Goal: Information Seeking & Learning: Learn about a topic

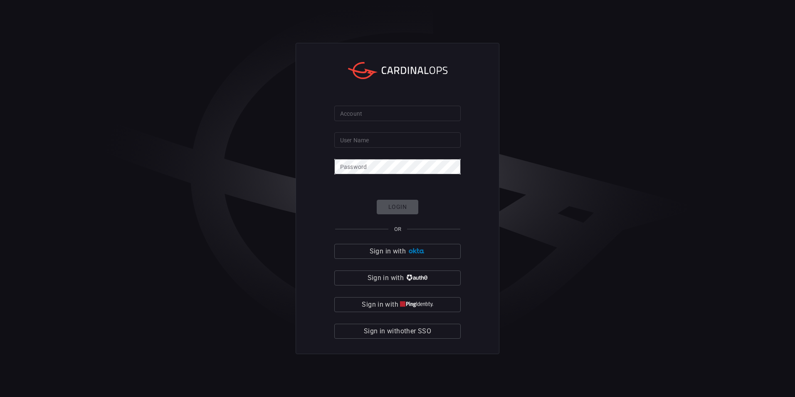
click at [373, 16] on div "Account Account User Name User Name Password Password Login OR Sign in with Sig…" at bounding box center [397, 198] width 795 height 397
click at [377, 109] on input "Account" at bounding box center [397, 113] width 126 height 15
paste input "scsk-splunk01"
type input "scsk-splunk01"
drag, startPoint x: 396, startPoint y: 10, endPoint x: 397, endPoint y: 16, distance: 6.7
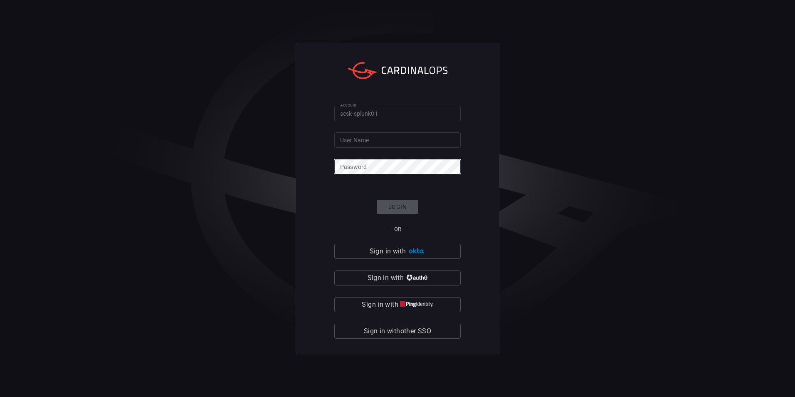
click at [396, 10] on div "Account scsk-splunk01 Account User Name User Name Password Password Login OR Si…" at bounding box center [397, 198] width 795 height 397
click at [368, 138] on input "User Name" at bounding box center [397, 139] width 126 height 15
paste input "Yuto.Oishi@scsksecurity.co.jp"
type input "Yuto.Oishi@scsksecurity.co.jp"
click at [387, 202] on button "Login" at bounding box center [398, 207] width 42 height 15
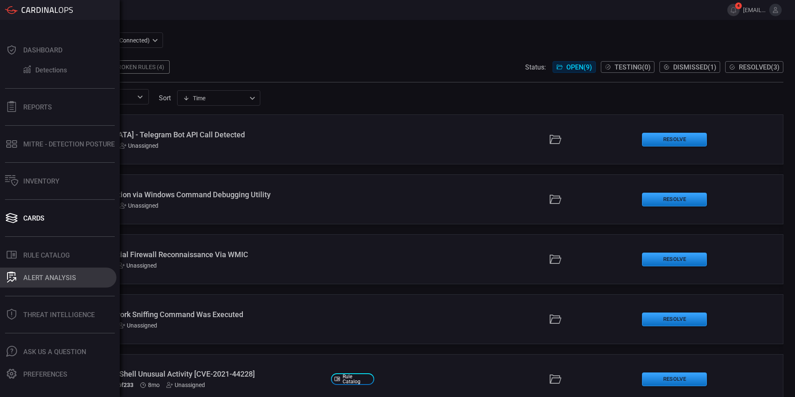
click at [49, 272] on button "ALERT ANALYSIS" at bounding box center [58, 277] width 116 height 20
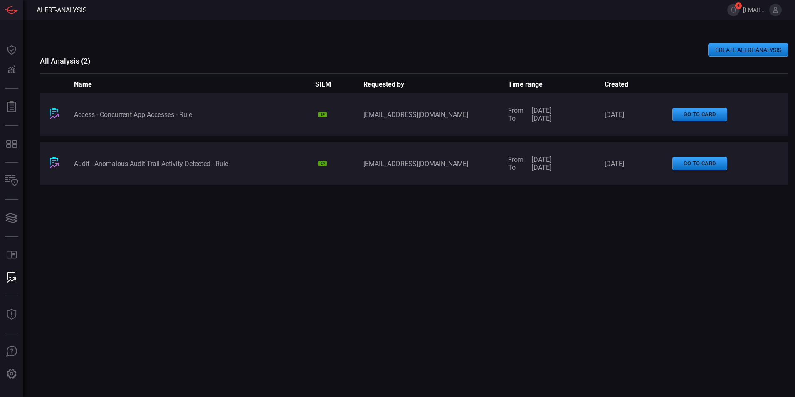
click at [731, 52] on button "CREATE ALERT ANALYSIS" at bounding box center [748, 49] width 80 height 13
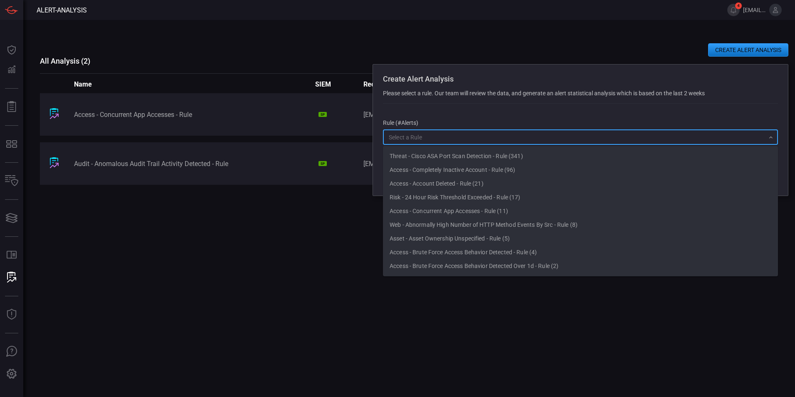
click at [453, 136] on input "text" at bounding box center [573, 137] width 376 height 10
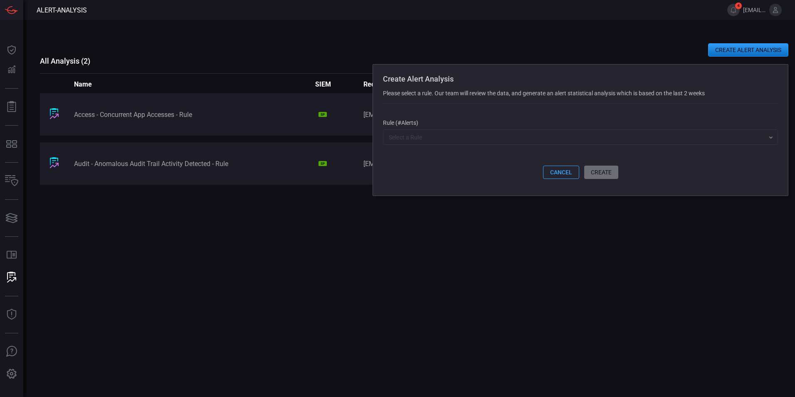
click at [514, 330] on div "Access - Concurrent App Accesses - Rule SP yuto.oishi@scsksecurity.co.jp From 0…" at bounding box center [414, 216] width 748 height 246
click at [457, 137] on input "text" at bounding box center [573, 137] width 376 height 10
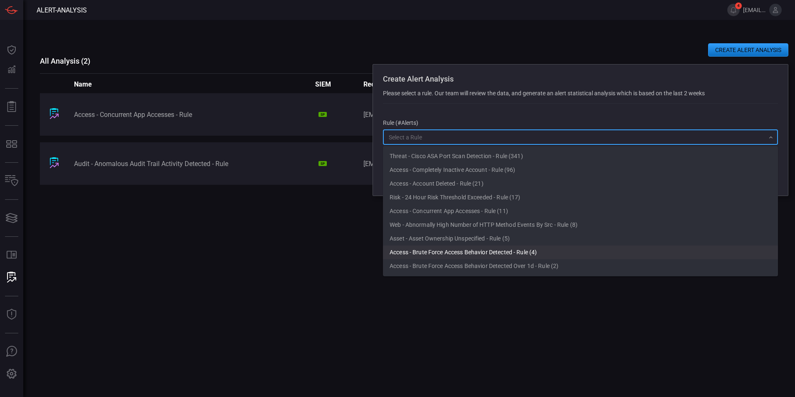
click at [521, 247] on li "Access - Brute Force Access Behavior Detected - Rule (4)" at bounding box center [580, 252] width 395 height 14
type input "Access - Brute Force Access Behavior Detected - Rule (4)"
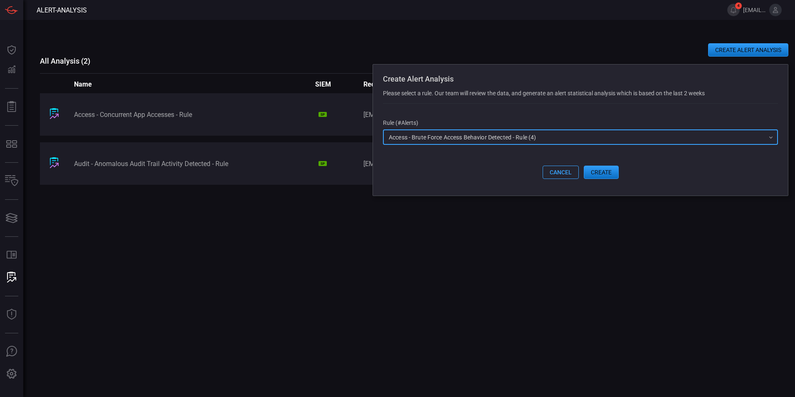
click at [771, 140] on icon "Open" at bounding box center [770, 137] width 7 height 7
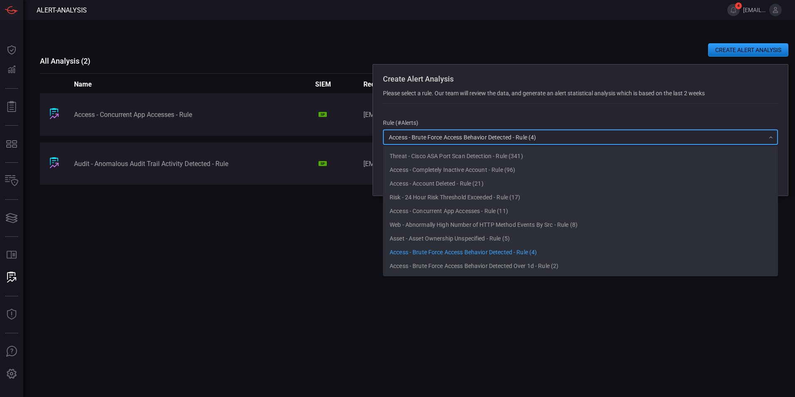
click at [334, 231] on div "Access - Concurrent App Accesses - Rule SP yuto.oishi@scsksecurity.co.jp From 0…" at bounding box center [414, 216] width 748 height 246
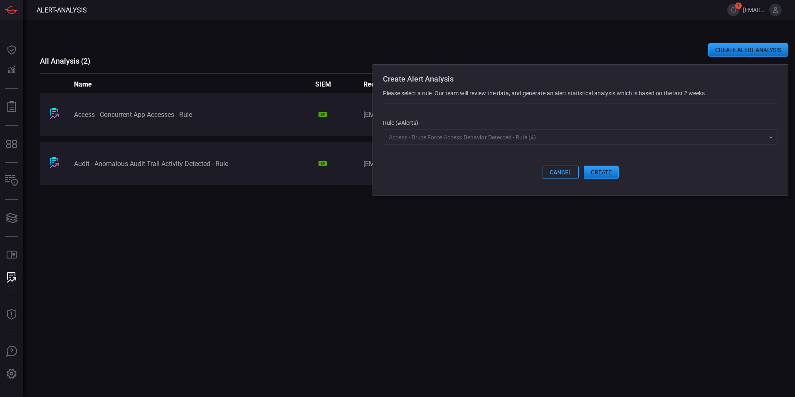
click at [553, 173] on button "cancel" at bounding box center [561, 171] width 36 height 13
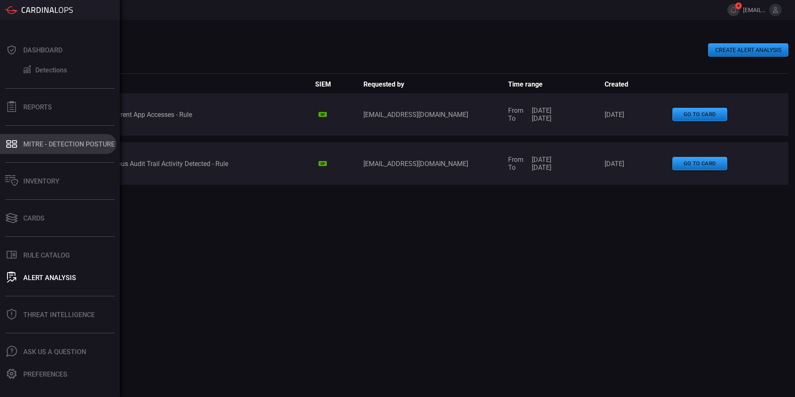
click at [48, 145] on div "MITRE - Detection Posture" at bounding box center [68, 144] width 91 height 8
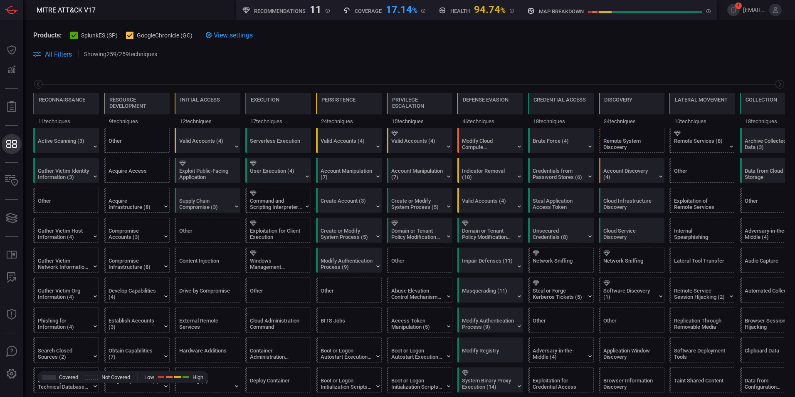
scroll to position [0, 109]
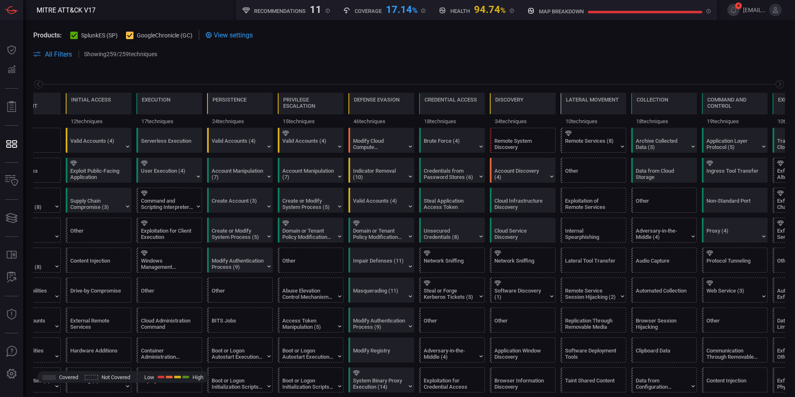
click at [75, 37] on icon at bounding box center [74, 35] width 5 height 5
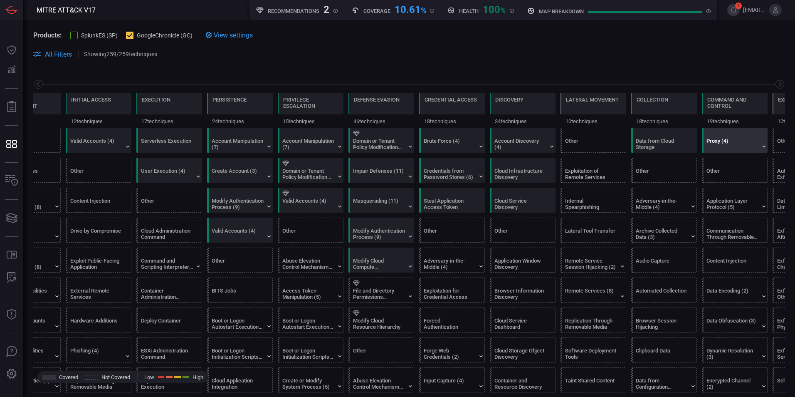
click at [736, 148] on div "Proxy (4)" at bounding box center [732, 144] width 52 height 12
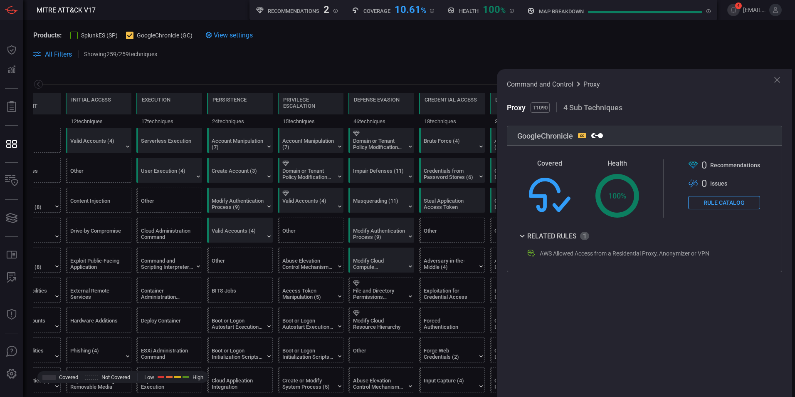
click at [775, 81] on icon at bounding box center [777, 80] width 10 height 10
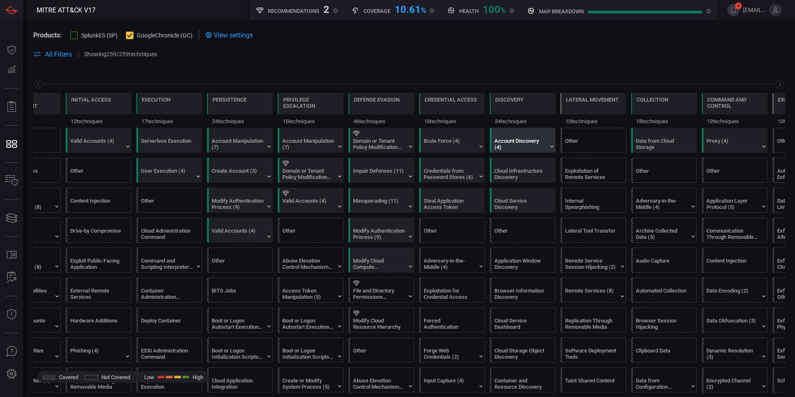
click at [515, 147] on div "Account Discovery (4)" at bounding box center [520, 144] width 52 height 12
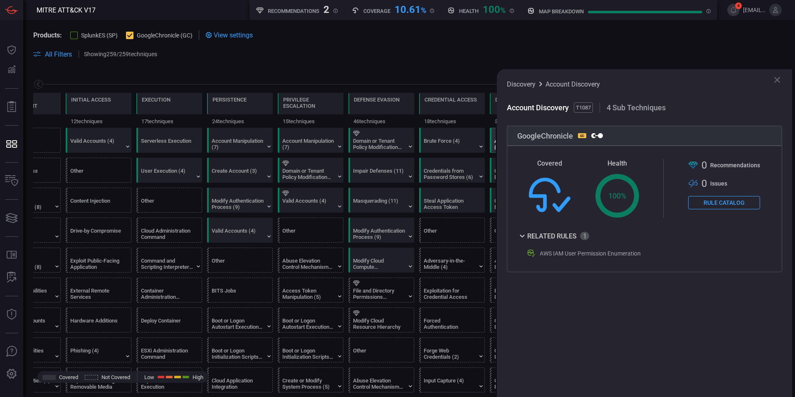
click at [777, 81] on icon at bounding box center [777, 80] width 6 height 6
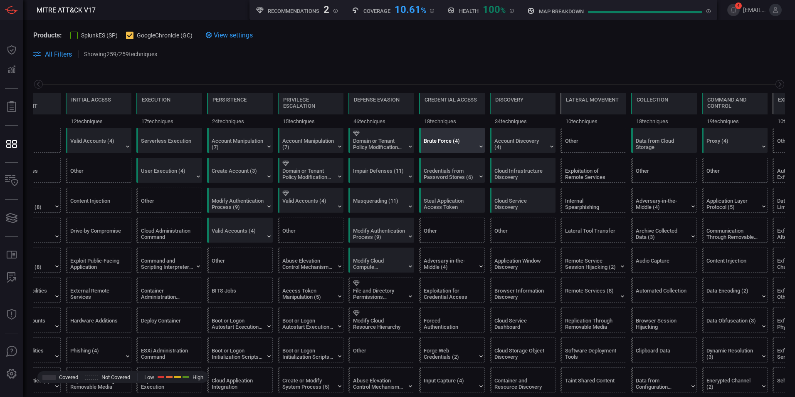
click at [452, 145] on div "Brute Force (4)" at bounding box center [450, 144] width 52 height 12
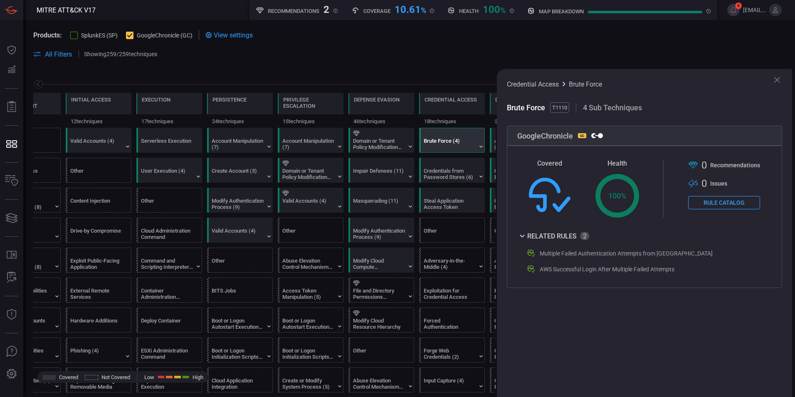
click at [777, 81] on icon at bounding box center [777, 80] width 10 height 10
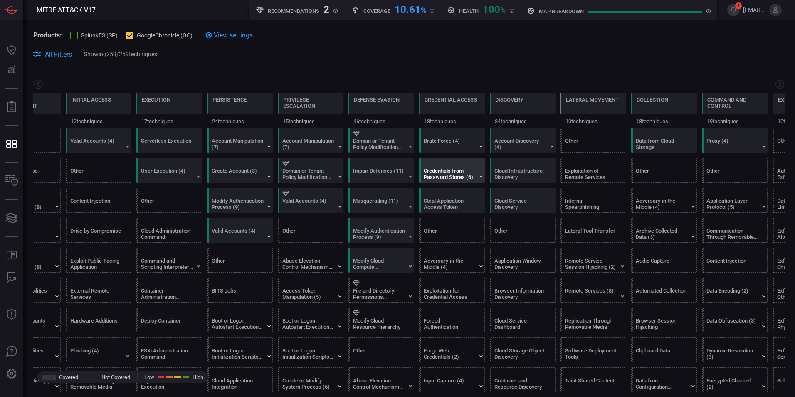
click at [455, 171] on div "Credentials from Password Stores (6)" at bounding box center [450, 174] width 52 height 12
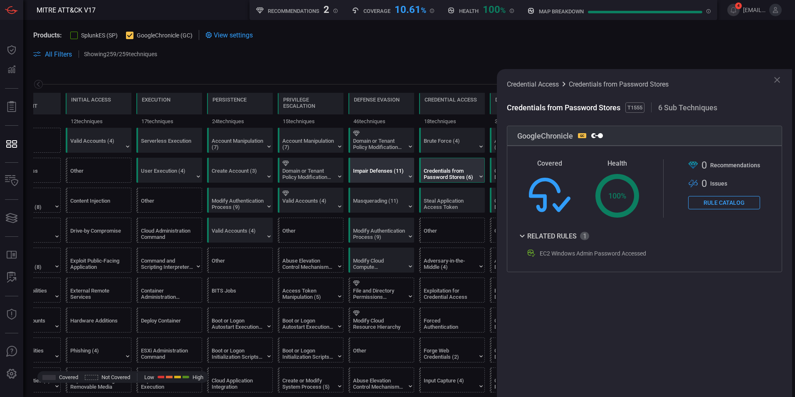
click at [393, 172] on div "Impair Defenses (11)" at bounding box center [379, 174] width 52 height 12
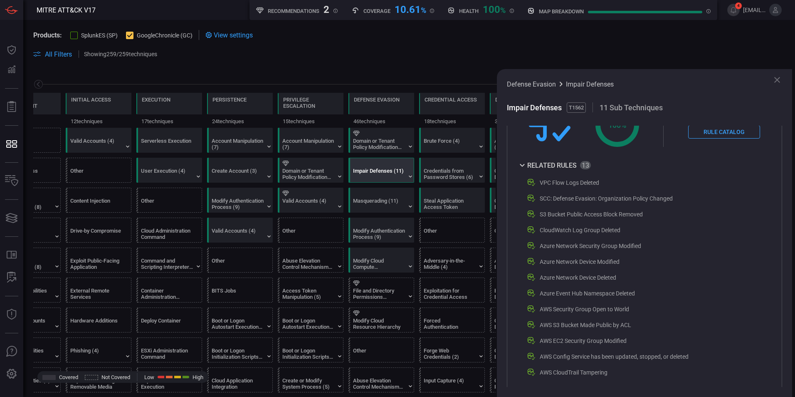
scroll to position [75, 0]
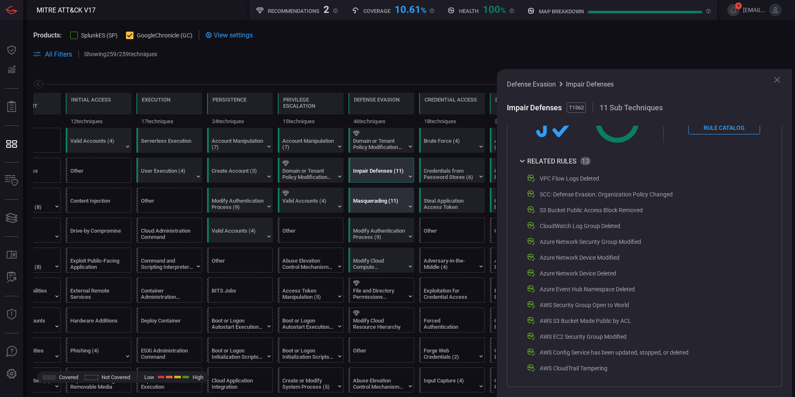
click at [373, 202] on div "Masquerading (11)" at bounding box center [379, 203] width 52 height 12
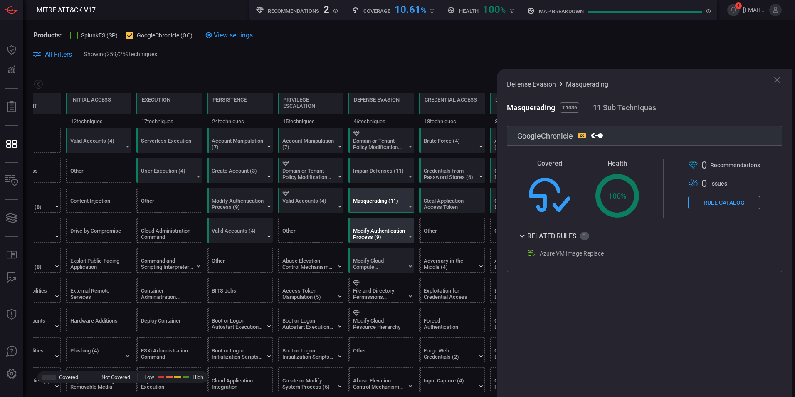
click at [374, 237] on div "Modify Authentication Process (9)" at bounding box center [379, 233] width 52 height 12
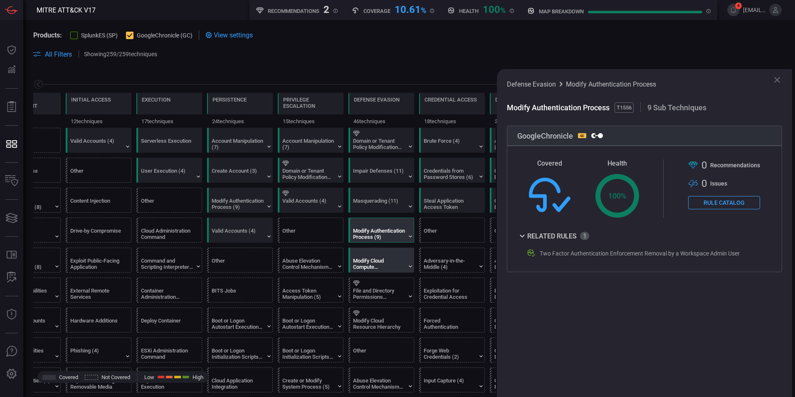
click at [379, 262] on div "Modify Cloud Compute Infrastructure (5)" at bounding box center [379, 263] width 52 height 12
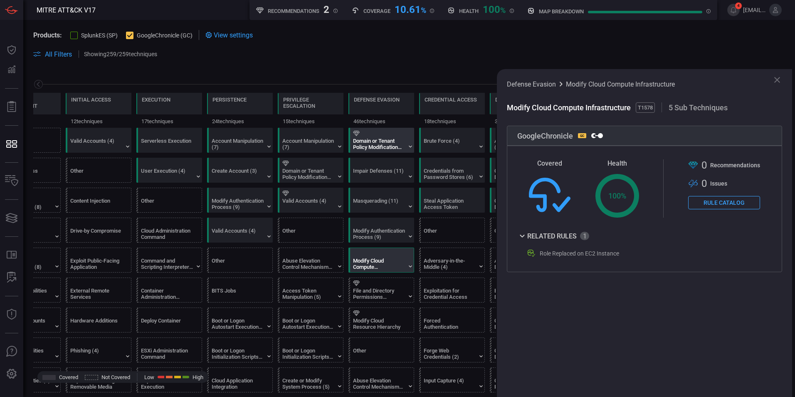
click at [380, 151] on div "Domain or Tenant Policy Modification (2)" at bounding box center [383, 140] width 66 height 24
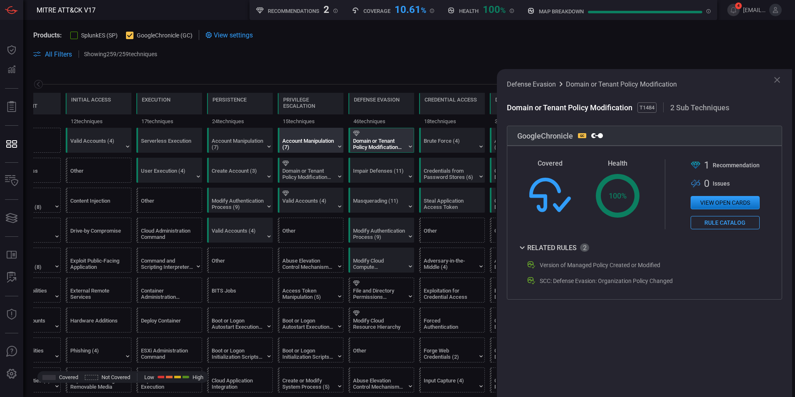
click at [315, 142] on div "Account Manipulation (7)" at bounding box center [308, 144] width 52 height 12
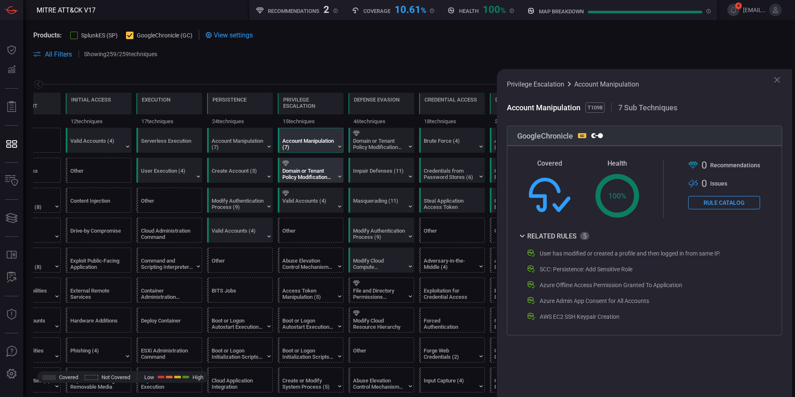
click at [306, 179] on div "Domain or Tenant Policy Modification (2)" at bounding box center [308, 174] width 52 height 12
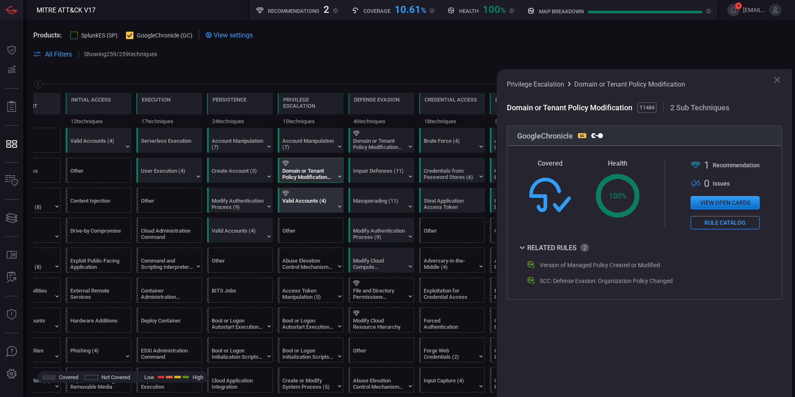
click at [309, 197] on div "Valid Accounts (4)" at bounding box center [308, 203] width 52 height 12
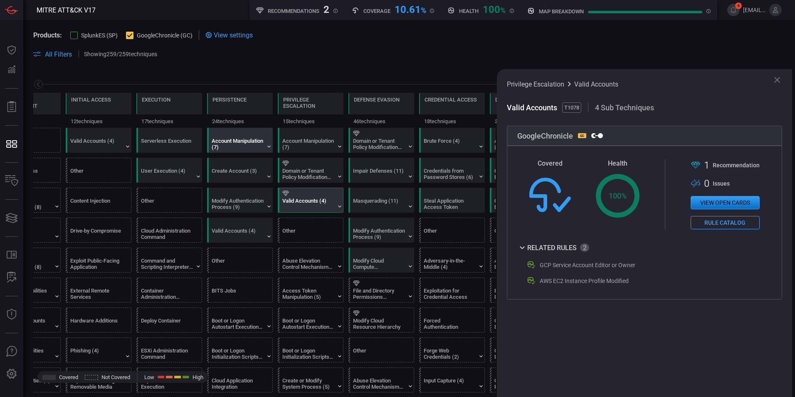
click at [249, 144] on div "Account Manipulation (7)" at bounding box center [238, 144] width 52 height 12
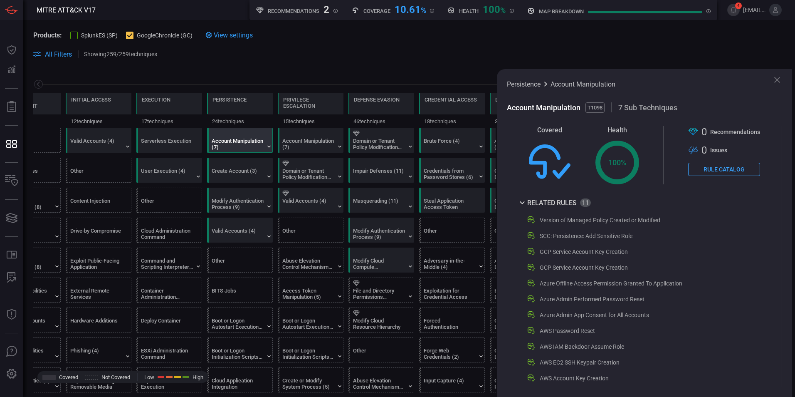
scroll to position [43, 0]
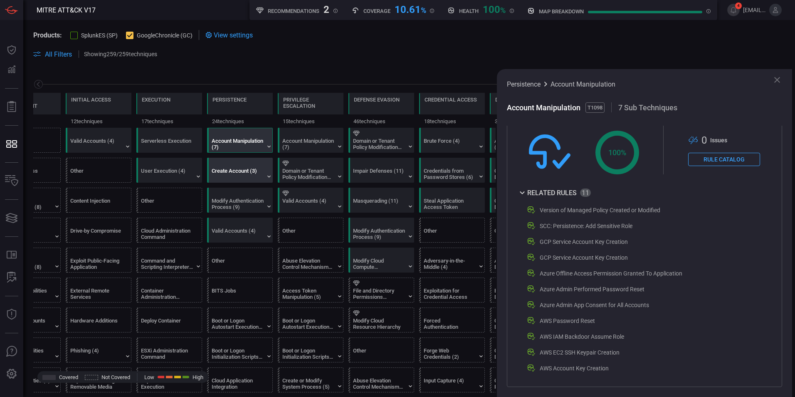
click at [237, 180] on div "Create Account (3)" at bounding box center [238, 174] width 52 height 12
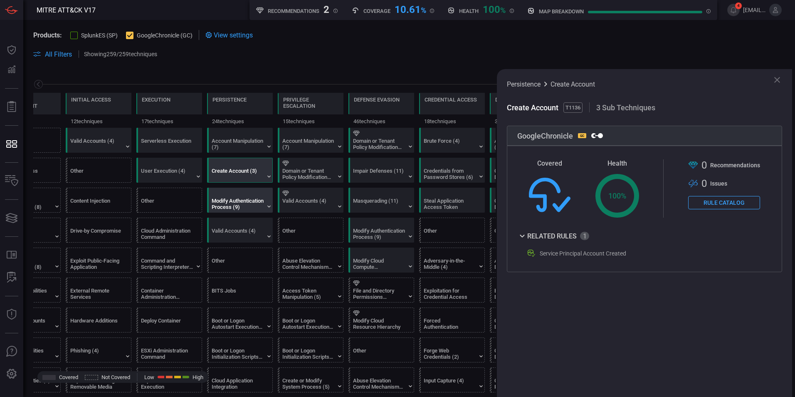
click at [234, 200] on div "Modify Authentication Process (9)" at bounding box center [238, 203] width 52 height 12
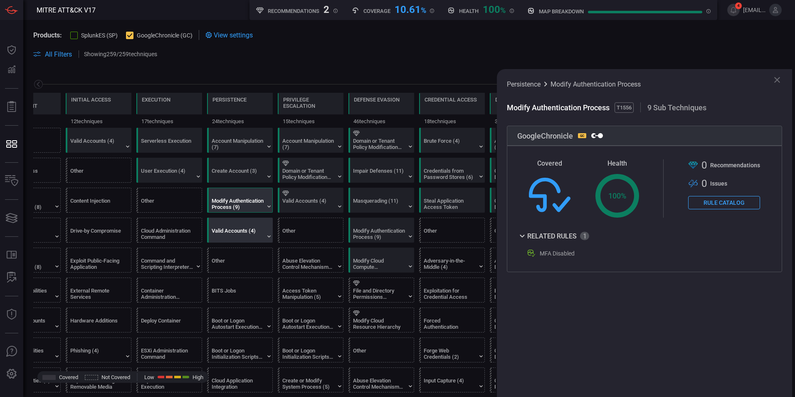
click at [241, 228] on div "Valid Accounts (4)" at bounding box center [238, 233] width 52 height 12
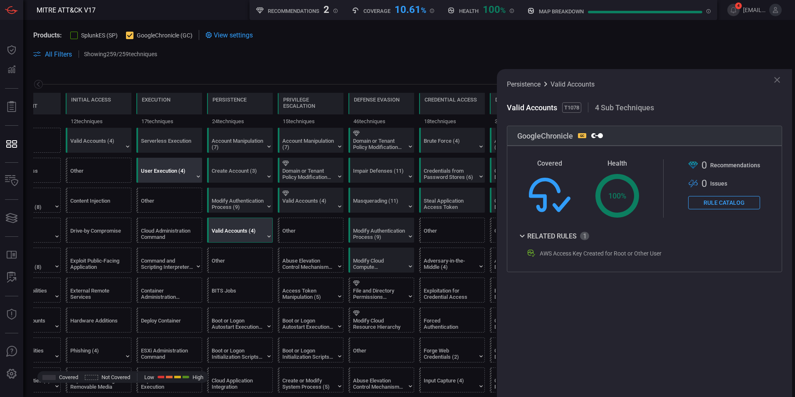
click at [183, 177] on div "User Execution (4)" at bounding box center [167, 174] width 52 height 12
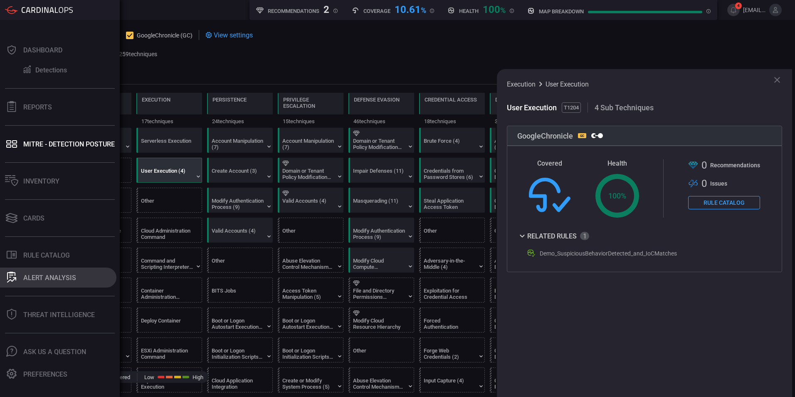
click at [48, 280] on div "ALERT ANALYSIS" at bounding box center [49, 278] width 53 height 8
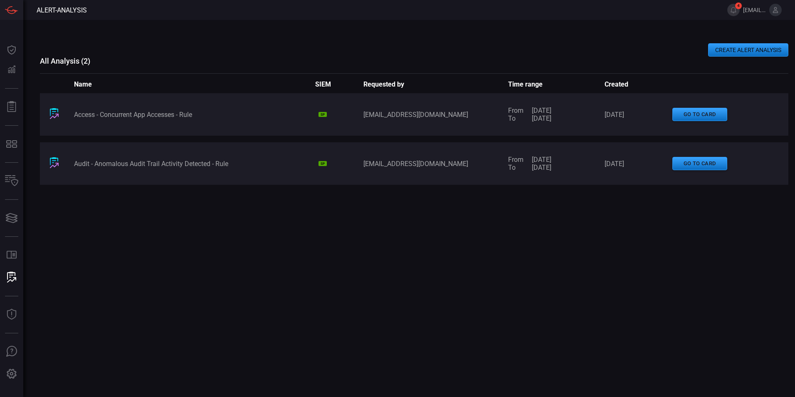
click at [730, 55] on button "CREATE ALERT ANALYSIS" at bounding box center [748, 49] width 80 height 13
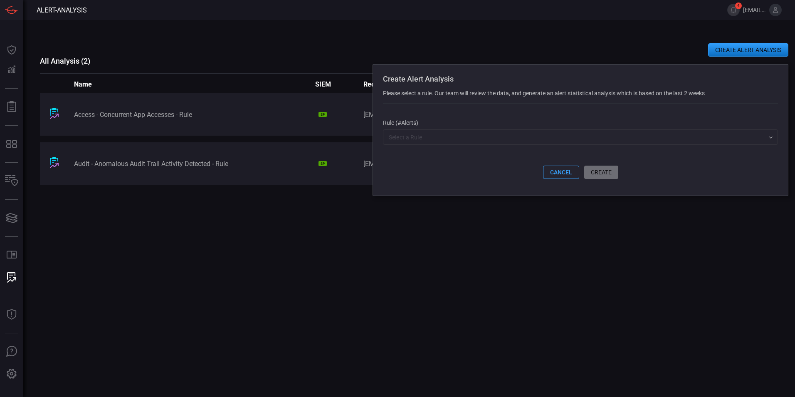
click at [533, 142] on input "text" at bounding box center [573, 137] width 376 height 10
click at [194, 264] on div "Access - Concurrent App Accesses - Rule SP yuto.oishi@scsksecurity.co.jp From 0…" at bounding box center [414, 216] width 748 height 246
click at [398, 142] on input "text" at bounding box center [573, 137] width 376 height 10
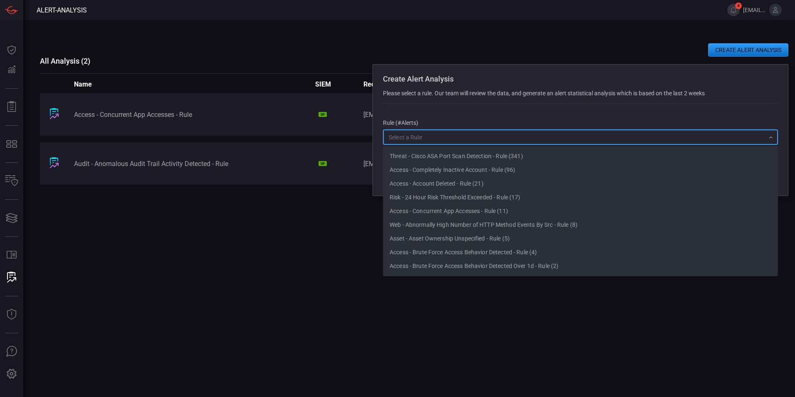
click at [297, 259] on div "Access - Concurrent App Accesses - Rule SP yuto.oishi@scsksecurity.co.jp From 0…" at bounding box center [414, 216] width 748 height 246
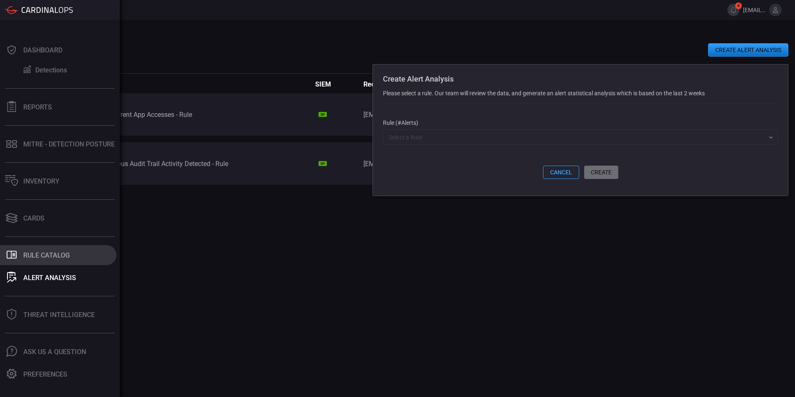
click at [56, 254] on div "Rule Catalog" at bounding box center [46, 255] width 47 height 8
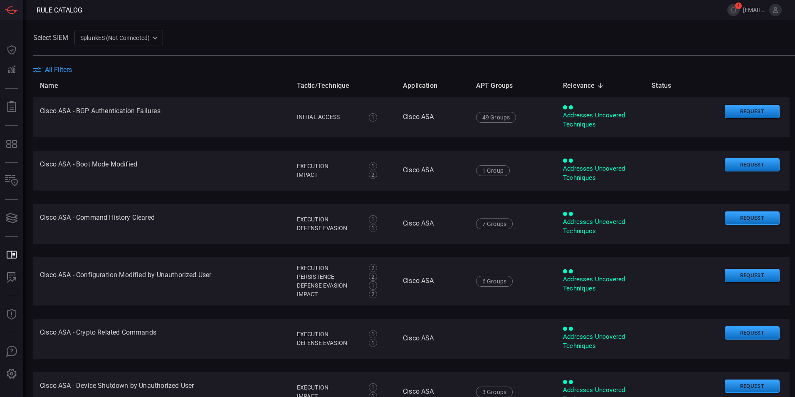
click at [129, 37] on div "SplunkES (Not Connected) 6db9f04e-5835-43fe-a495-9065afc2cef4 ​" at bounding box center [118, 37] width 89 height 15
click at [128, 61] on li "SplunkES (Not Connected)" at bounding box center [119, 56] width 89 height 14
click at [131, 41] on div "SplunkES (Not Connected) 6db9f04e-5835-43fe-a495-9065afc2cef4 SplunkES (Not Con…" at bounding box center [118, 37] width 89 height 15
click at [127, 69] on li "GoogleChronicle" at bounding box center [119, 69] width 89 height 14
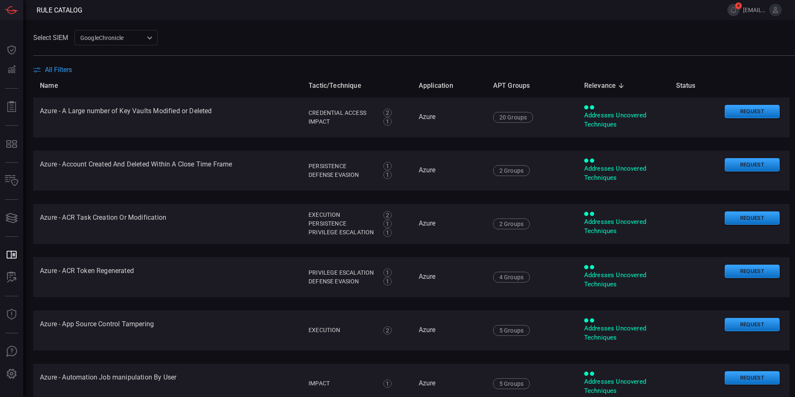
click at [62, 70] on span "All Filters" at bounding box center [58, 70] width 27 height 8
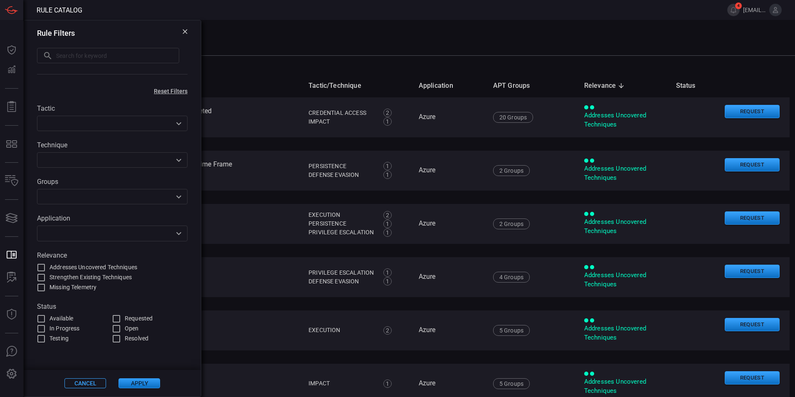
click at [69, 60] on input "text" at bounding box center [117, 55] width 123 height 15
type input "Demo"
click at [150, 383] on button "Apply" at bounding box center [139, 383] width 42 height 10
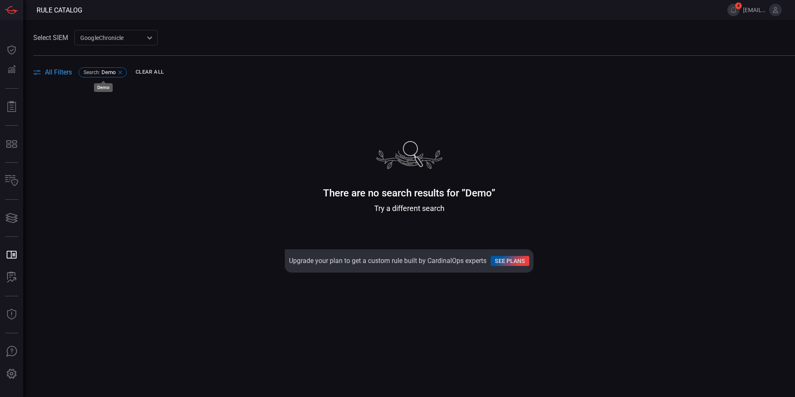
click at [121, 70] on icon at bounding box center [120, 72] width 7 height 7
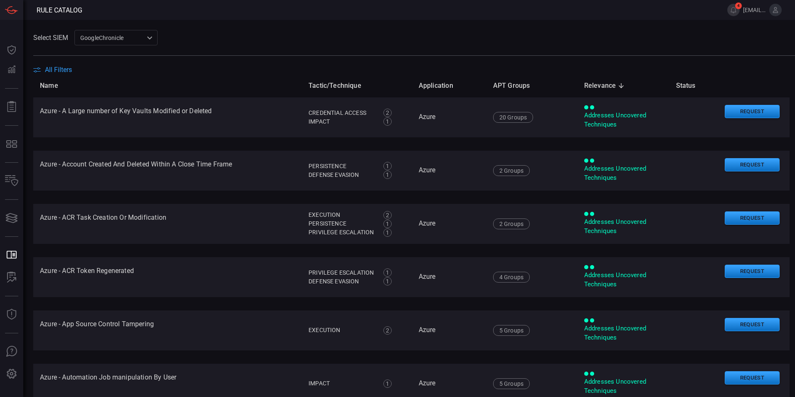
click at [58, 67] on span "All Filters" at bounding box center [58, 70] width 27 height 8
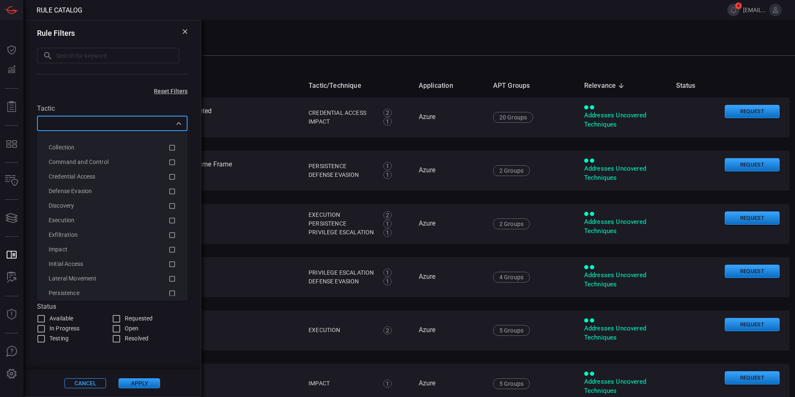
click at [108, 128] on input "text" at bounding box center [105, 123] width 132 height 10
click at [178, 121] on icon "Close" at bounding box center [179, 123] width 10 height 10
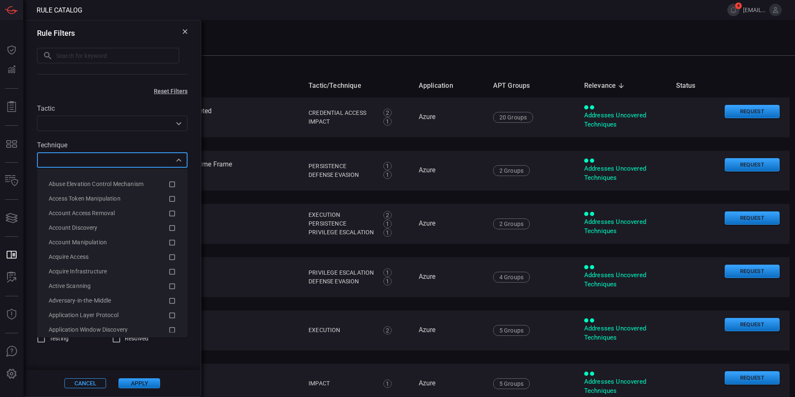
click at [104, 161] on input "text" at bounding box center [105, 160] width 132 height 10
click at [241, 72] on div "All Filters" at bounding box center [414, 70] width 762 height 8
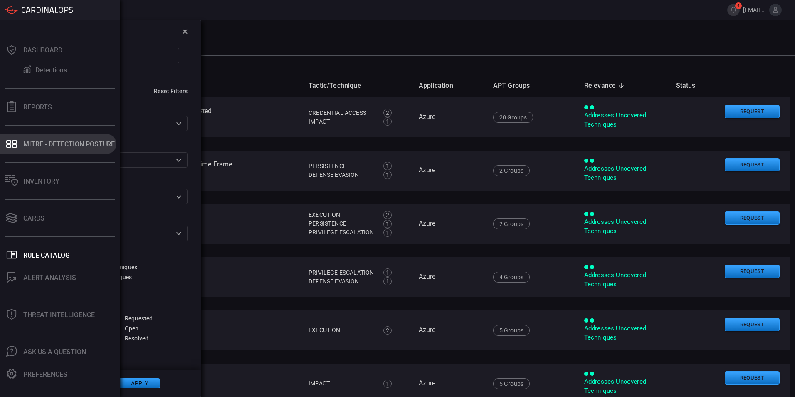
click at [47, 142] on div "MITRE - Detection Posture" at bounding box center [68, 144] width 91 height 8
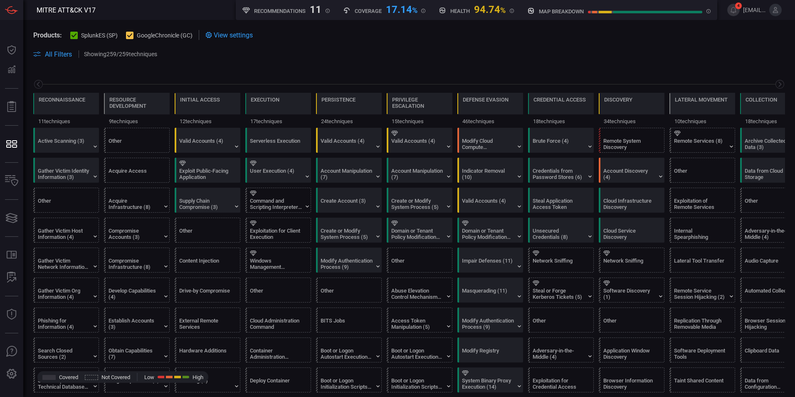
scroll to position [0, 109]
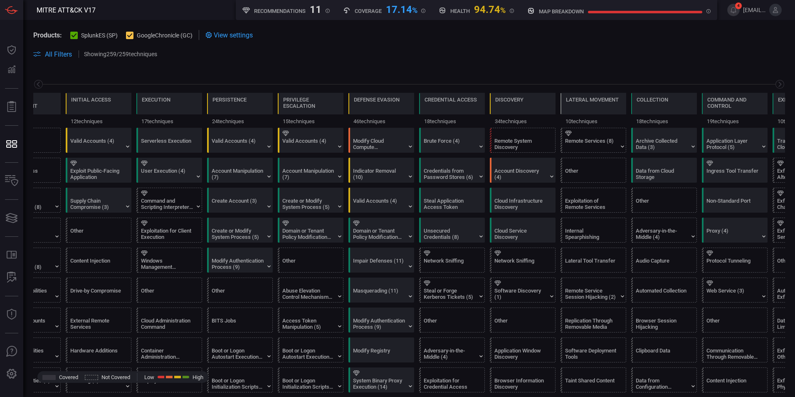
click at [73, 39] on div at bounding box center [73, 35] width 7 height 7
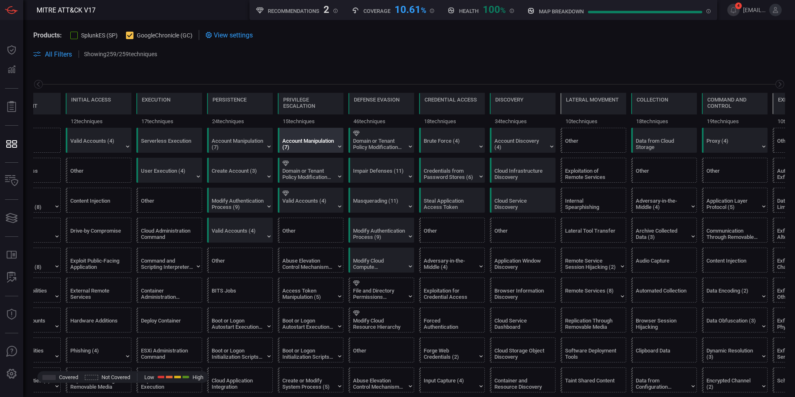
click at [294, 143] on div "Account Manipulation (7)" at bounding box center [308, 144] width 52 height 12
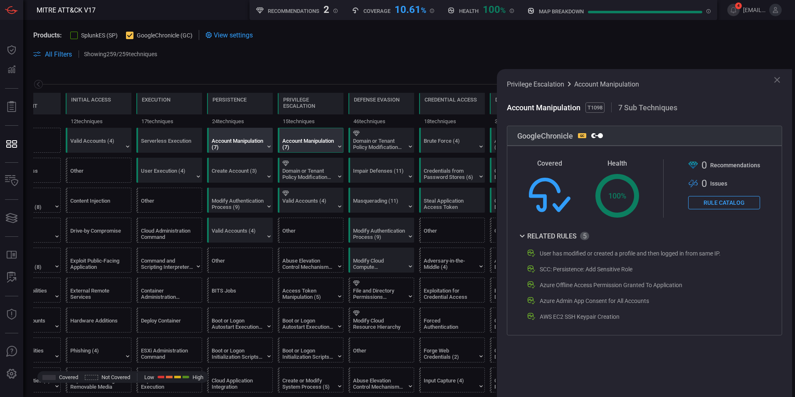
click at [247, 143] on div "Account Manipulation (7)" at bounding box center [238, 144] width 52 height 12
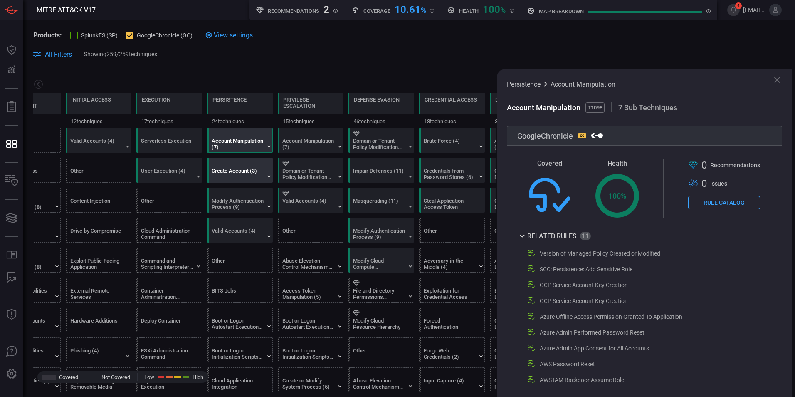
click at [248, 173] on div "Create Account (3)" at bounding box center [238, 174] width 52 height 12
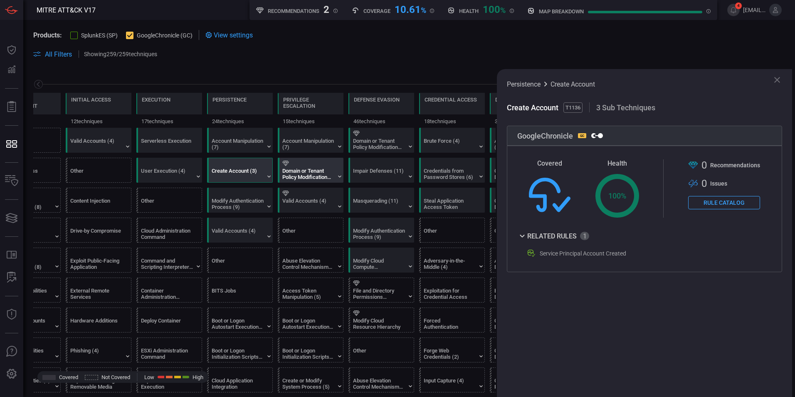
click at [301, 175] on div "Domain or Tenant Policy Modification (2)" at bounding box center [308, 174] width 52 height 12
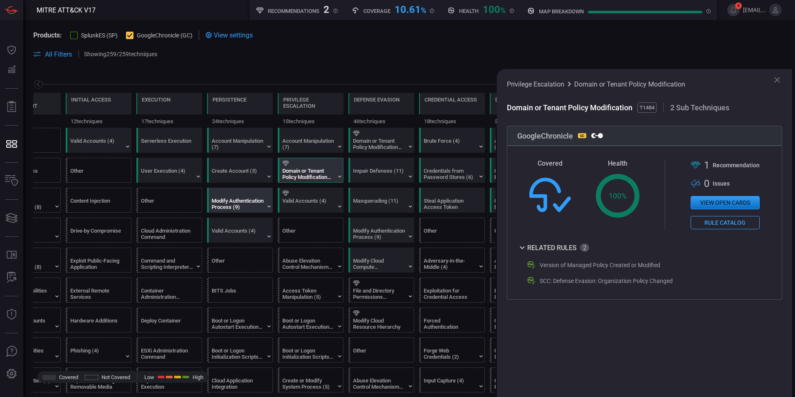
click at [256, 204] on div "Modify Authentication Process (9)" at bounding box center [238, 203] width 52 height 12
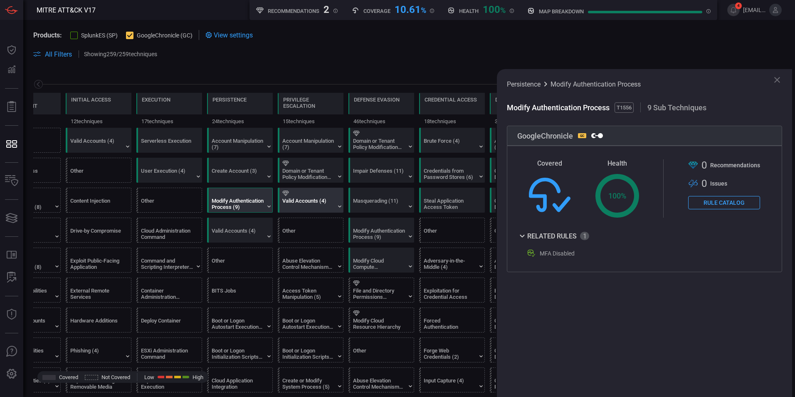
click at [298, 207] on div "Valid Accounts (4)" at bounding box center [308, 203] width 52 height 12
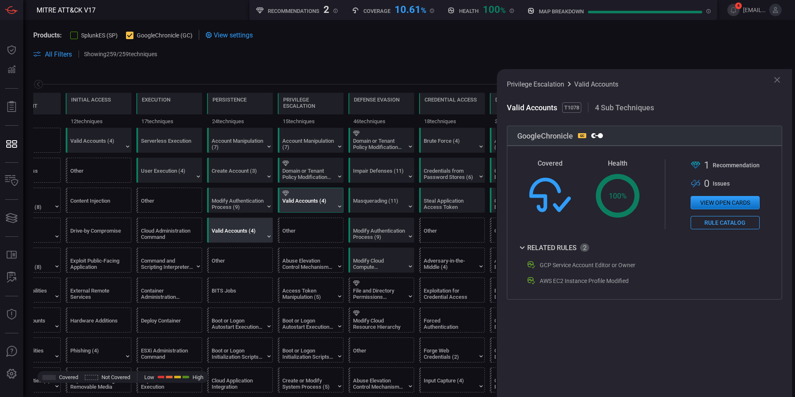
click at [249, 230] on div "Valid Accounts (4)" at bounding box center [238, 233] width 52 height 12
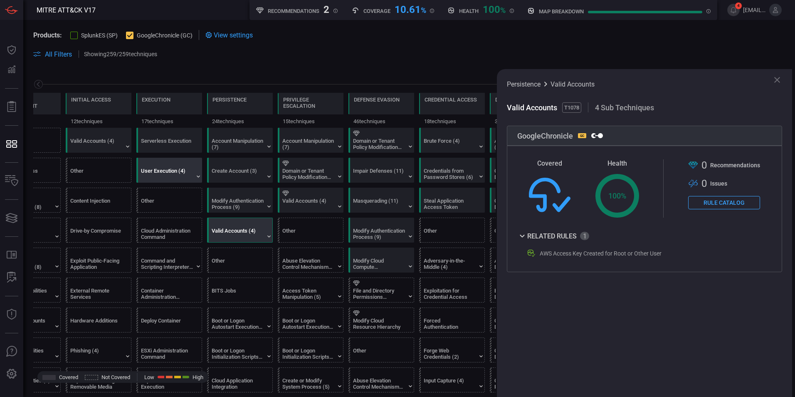
click at [185, 171] on div "User Execution (4)" at bounding box center [167, 174] width 52 height 12
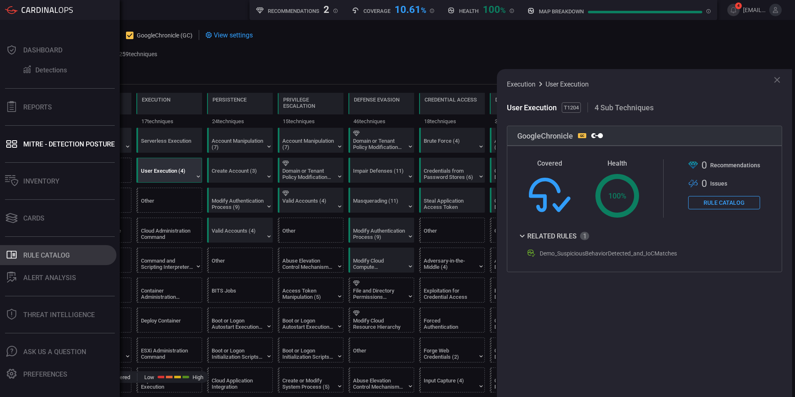
click at [39, 258] on div "Rule Catalog" at bounding box center [46, 255] width 47 height 8
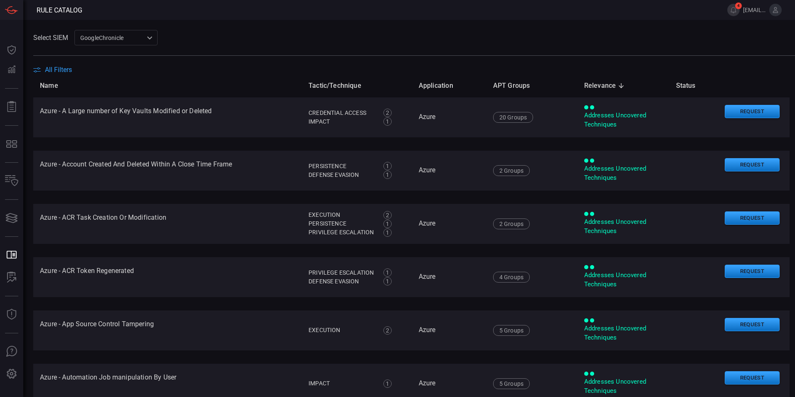
click at [61, 70] on span "All Filters" at bounding box center [58, 70] width 27 height 8
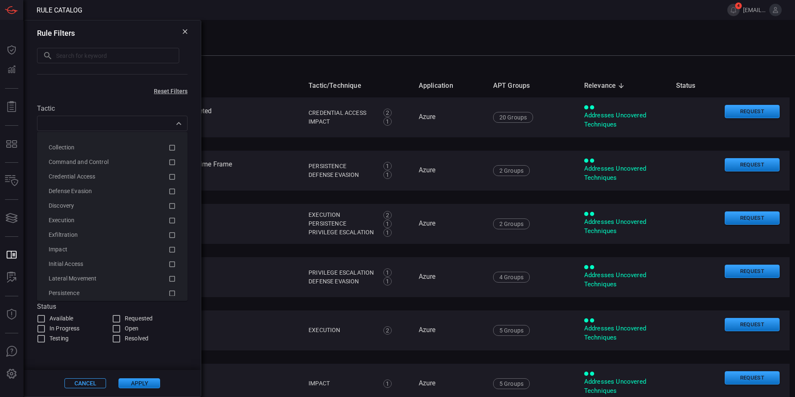
click at [65, 132] on body "Rule Catalog 4 yuto.oishi@scsksecurity.co.jp Dashboard Dashboard Detections Det…" at bounding box center [397, 198] width 795 height 397
click at [109, 86] on span at bounding box center [112, 85] width 177 height 3
click at [98, 107] on label "Tactic" at bounding box center [112, 108] width 150 height 8
click at [178, 126] on icon "Close" at bounding box center [179, 123] width 10 height 10
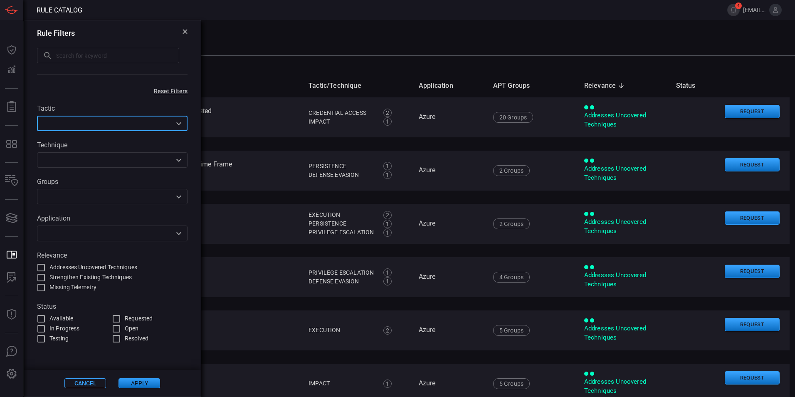
click at [111, 160] on input "text" at bounding box center [105, 160] width 132 height 10
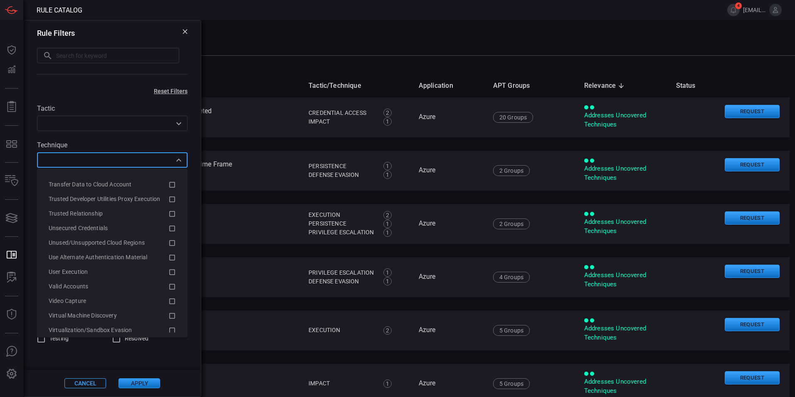
scroll to position [2849, 0]
click at [82, 271] on span "User Execution" at bounding box center [68, 273] width 39 height 7
click at [178, 161] on icon "Close" at bounding box center [179, 160] width 10 height 10
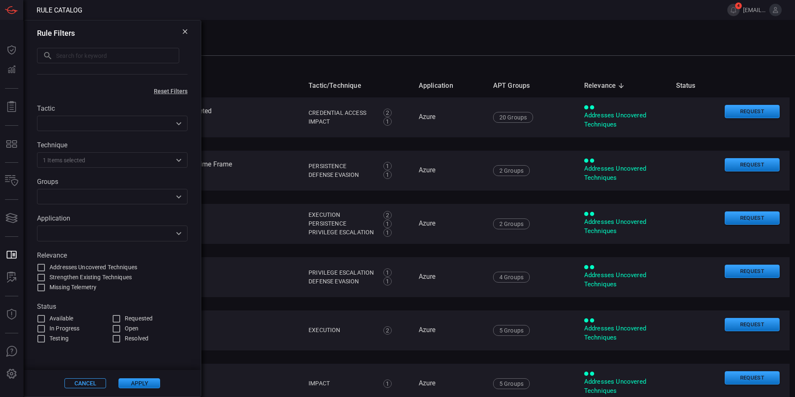
click at [143, 382] on button "Apply" at bounding box center [139, 383] width 42 height 10
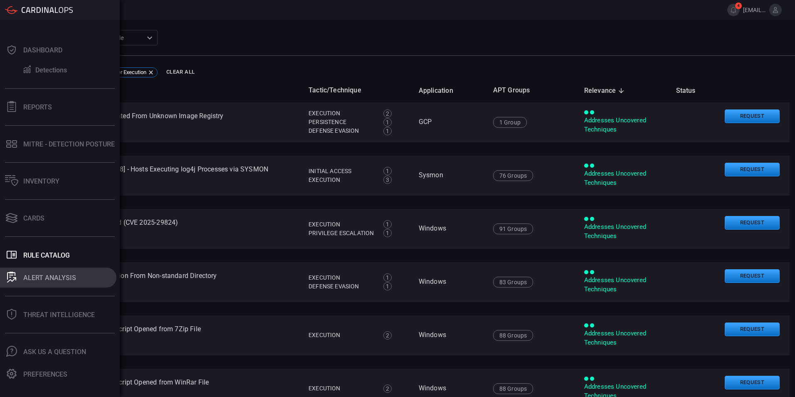
click at [11, 275] on icon at bounding box center [11, 274] width 4 height 1
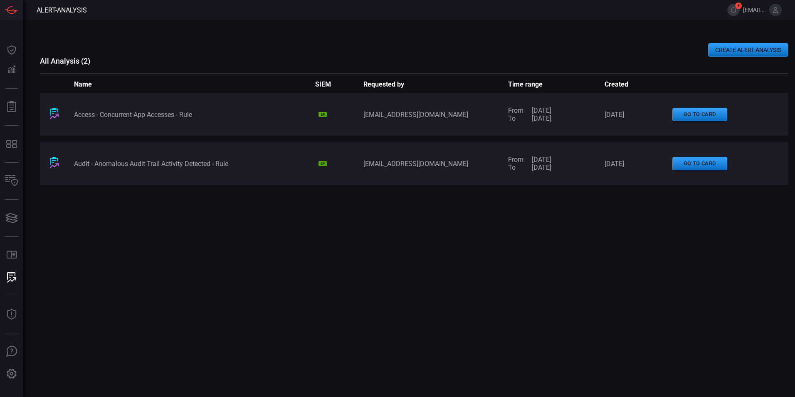
click at [752, 52] on button "CREATE ALERT ANALYSIS" at bounding box center [748, 49] width 80 height 13
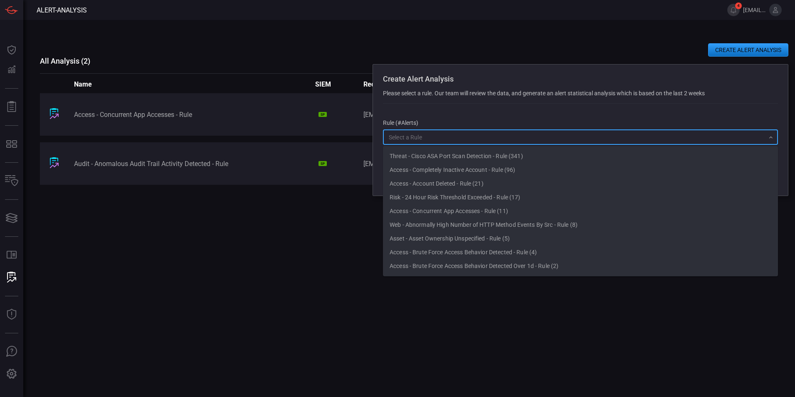
click at [450, 142] on input "text" at bounding box center [573, 137] width 376 height 10
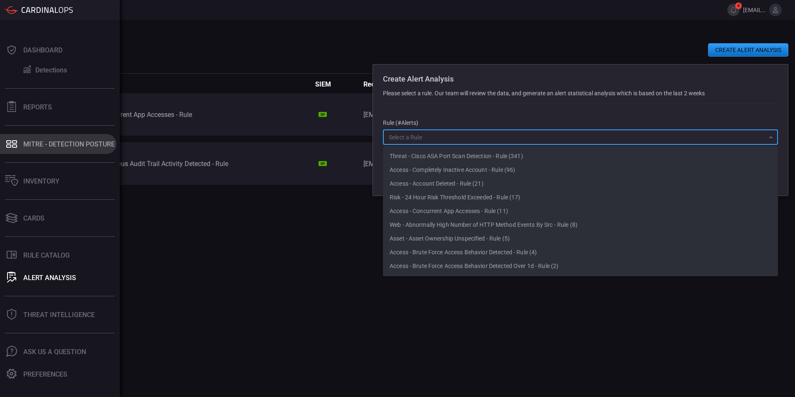
click at [30, 144] on div "MITRE - Detection Posture" at bounding box center [68, 144] width 91 height 8
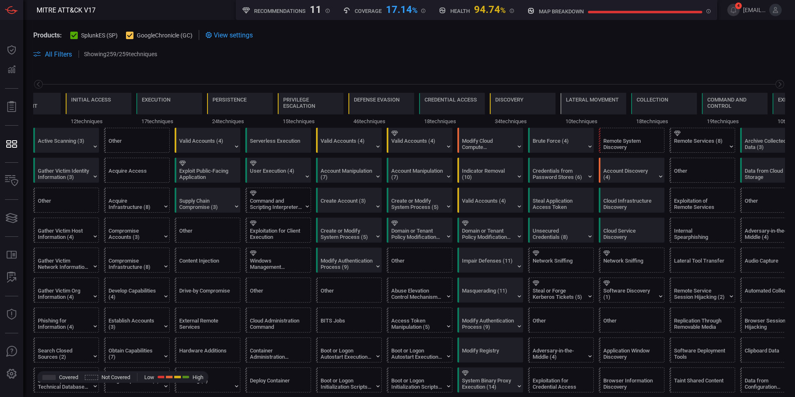
scroll to position [0, 109]
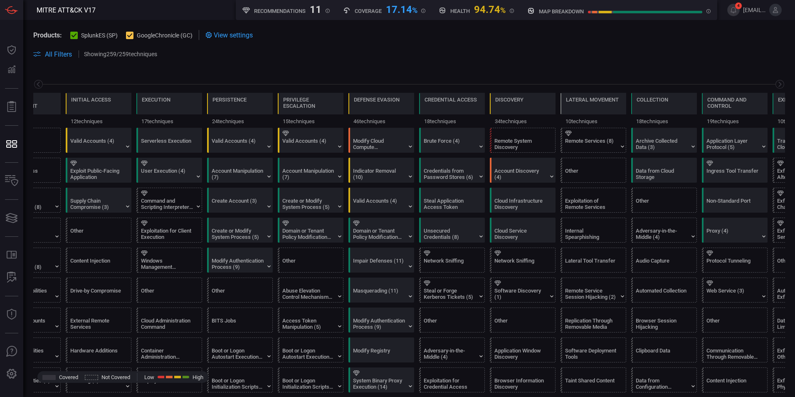
click at [78, 35] on button "SplunkES (SP)" at bounding box center [93, 35] width 47 height 8
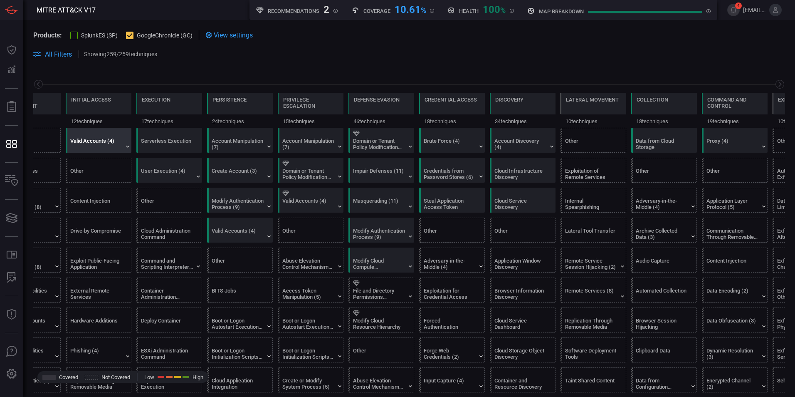
click at [103, 144] on div "Valid Accounts (4)" at bounding box center [96, 144] width 52 height 12
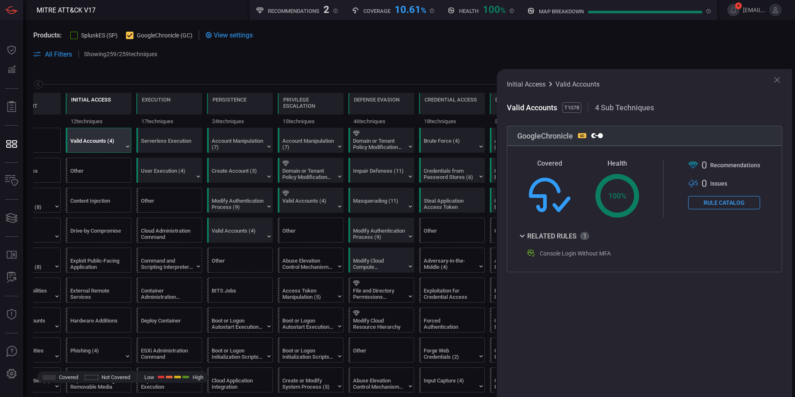
click at [91, 103] on div "Initial Access" at bounding box center [91, 104] width 40 height 17
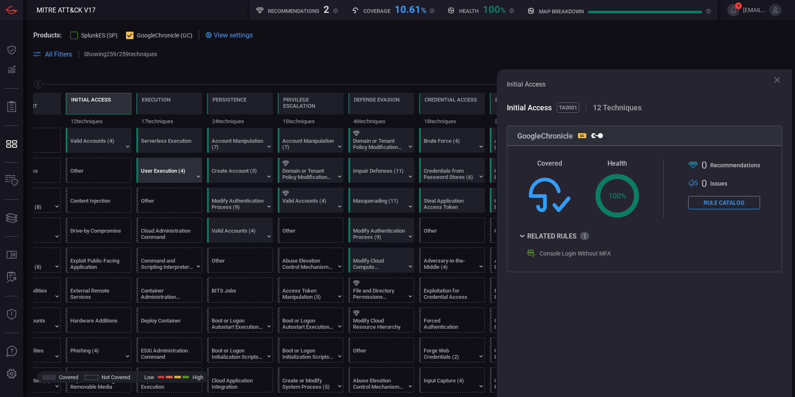
click at [180, 178] on div "User Execution (4)" at bounding box center [167, 174] width 52 height 12
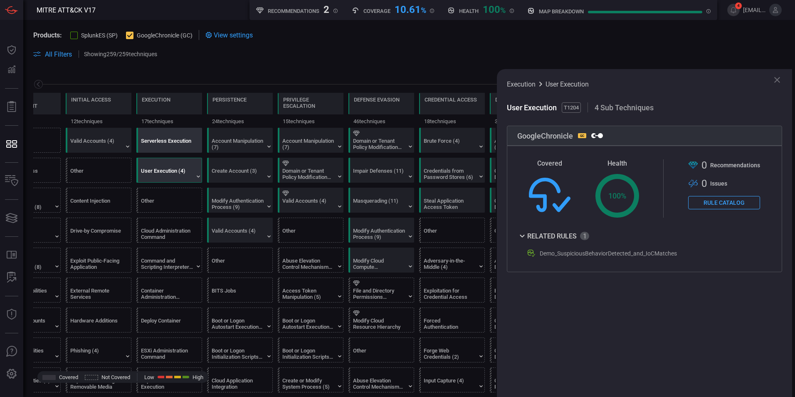
click at [181, 149] on div "Serverless Execution" at bounding box center [167, 144] width 52 height 12
click at [51, 57] on span "All Filters" at bounding box center [58, 54] width 27 height 8
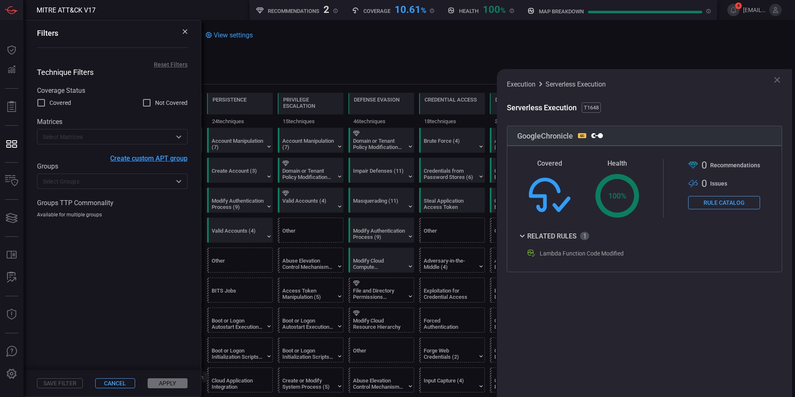
click at [185, 30] on icon at bounding box center [185, 31] width 5 height 5
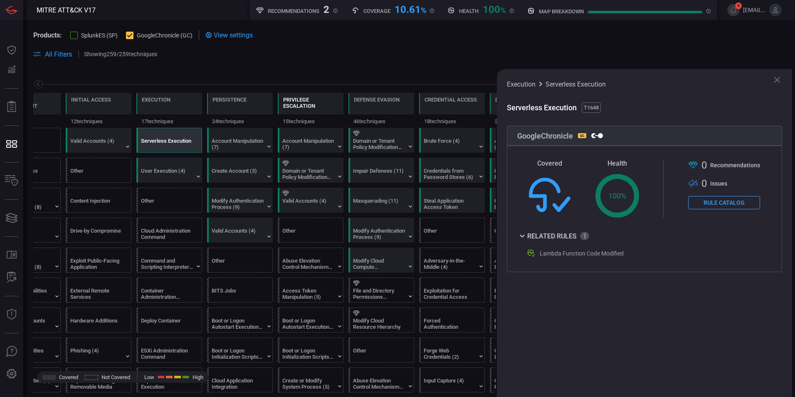
click at [318, 101] on div "Privilege Escalation" at bounding box center [310, 102] width 55 height 12
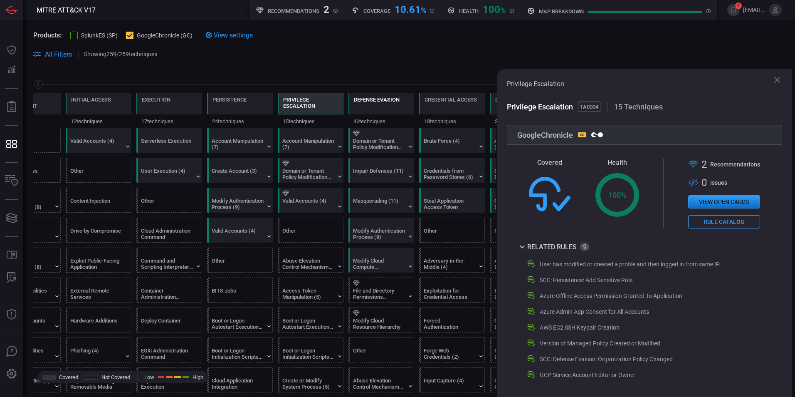
click at [372, 102] on div "Defense Evasion" at bounding box center [377, 99] width 46 height 6
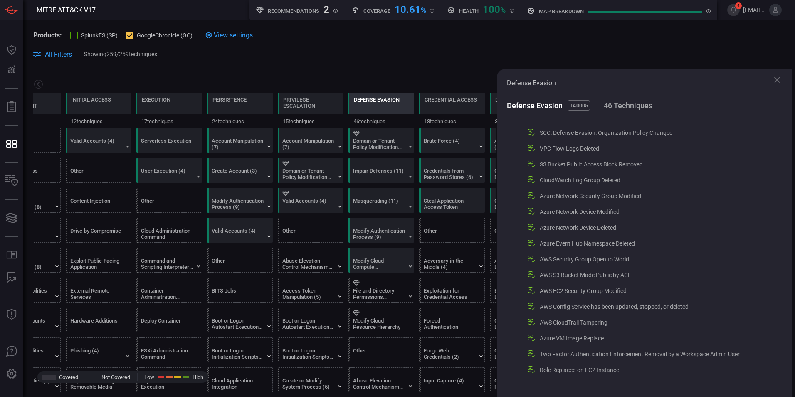
scroll to position [148, 0]
click at [433, 109] on div "Credential Access" at bounding box center [450, 104] width 52 height 17
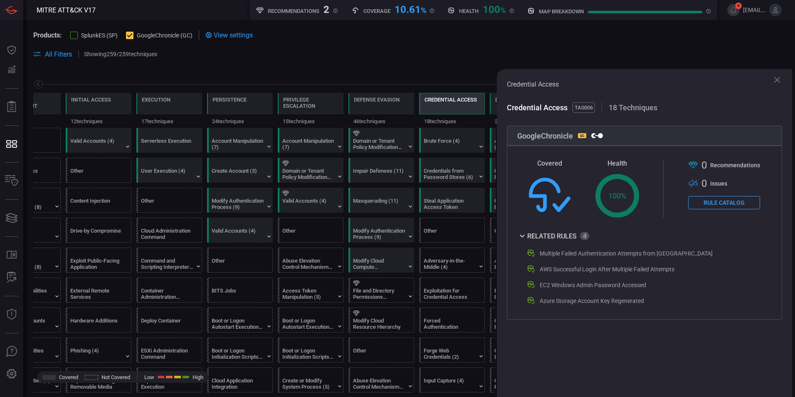
click at [774, 79] on icon at bounding box center [777, 80] width 10 height 10
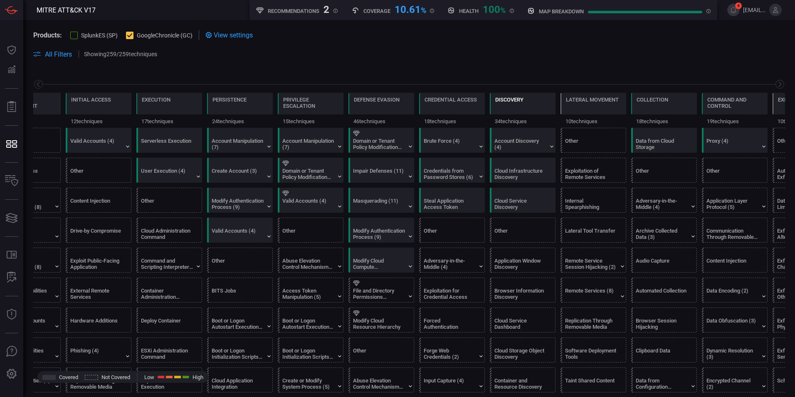
click at [521, 104] on div "Discovery" at bounding box center [509, 104] width 28 height 17
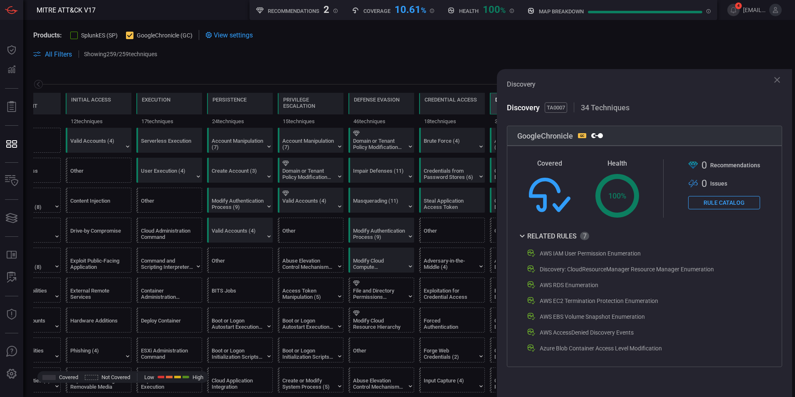
click at [778, 79] on icon at bounding box center [777, 80] width 6 height 6
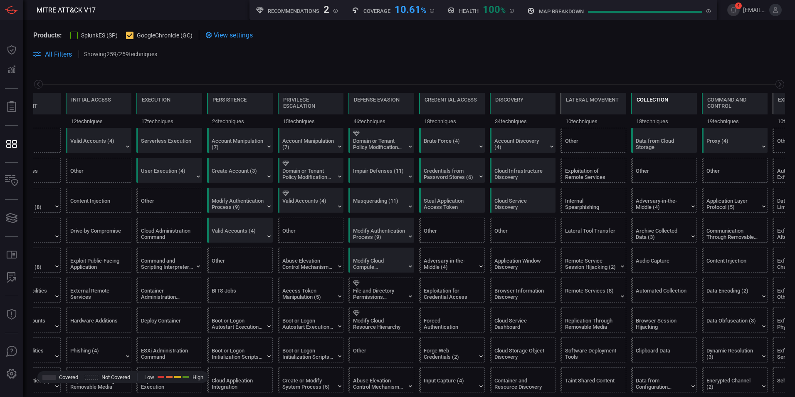
click at [659, 106] on div "Collection" at bounding box center [652, 104] width 32 height 17
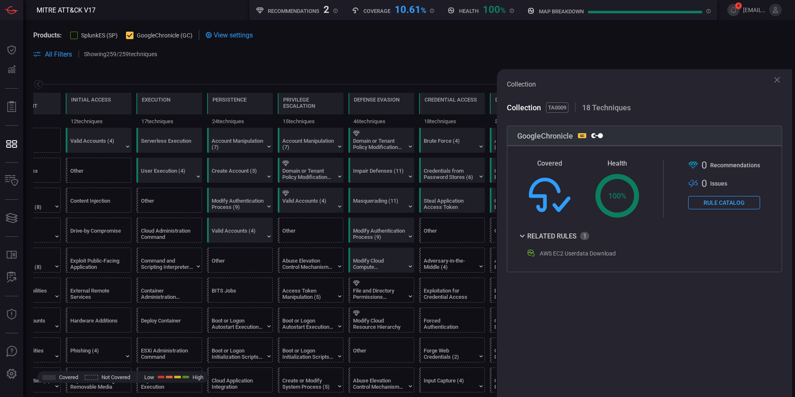
click at [777, 79] on icon at bounding box center [777, 80] width 10 height 10
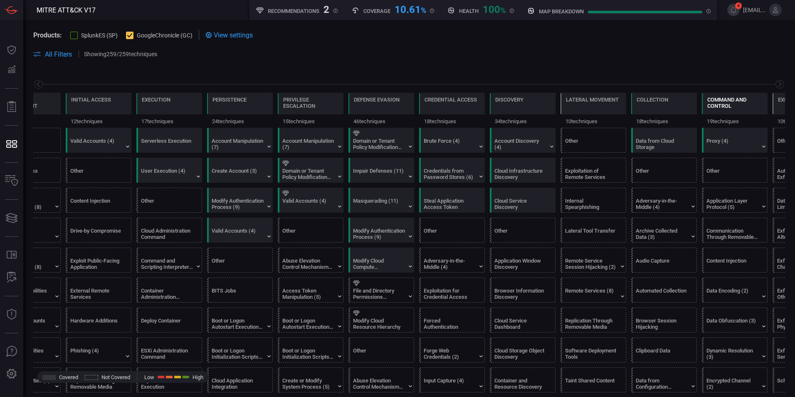
click at [756, 104] on div "Command and Control" at bounding box center [734, 102] width 55 height 12
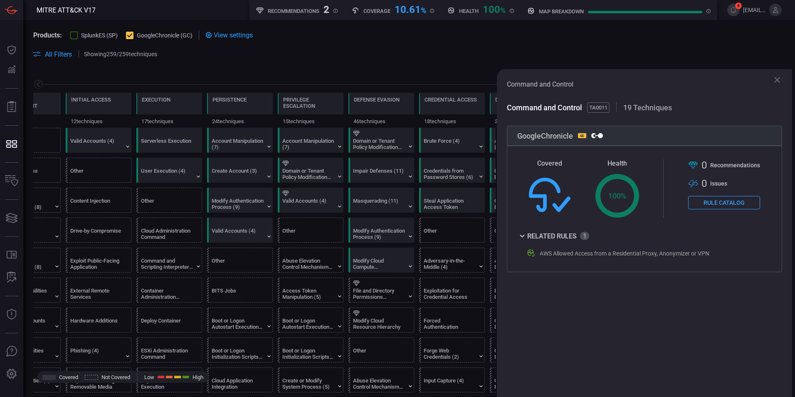
click at [776, 81] on icon at bounding box center [777, 80] width 6 height 6
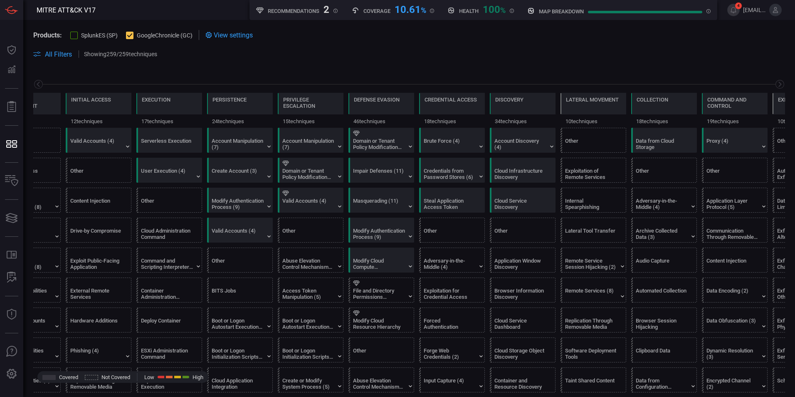
click at [777, 106] on div "Exfiltration" at bounding box center [805, 104] width 66 height 22
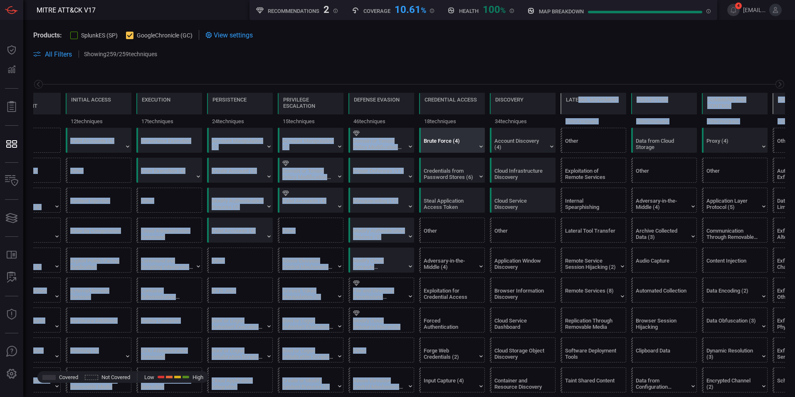
drag, startPoint x: 578, startPoint y: 110, endPoint x: 433, endPoint y: 136, distance: 147.3
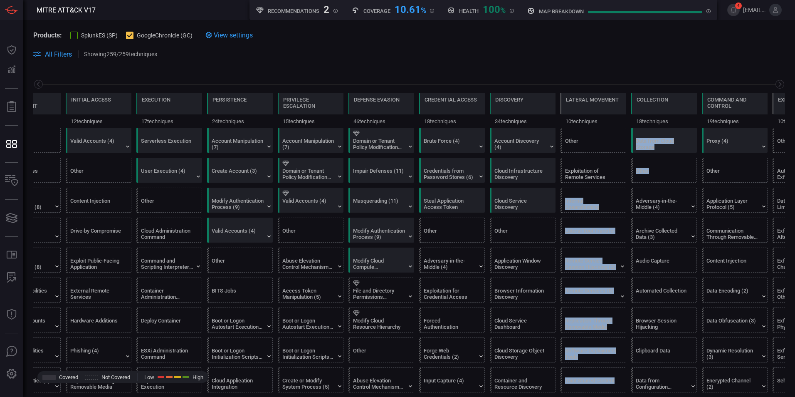
drag, startPoint x: 691, startPoint y: 173, endPoint x: 605, endPoint y: 185, distance: 86.4
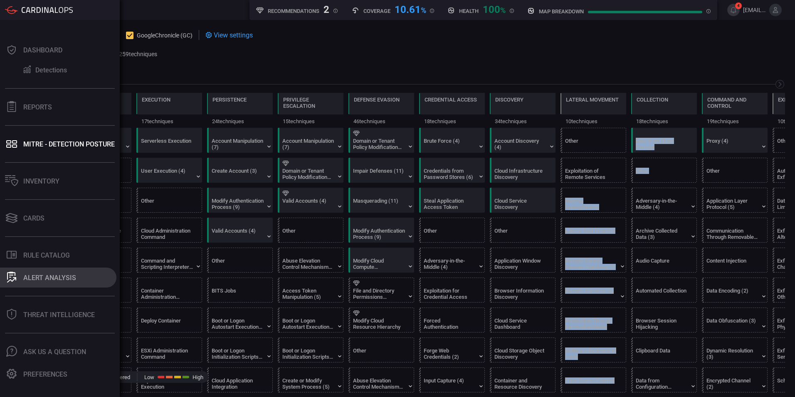
click at [41, 276] on div "ALERT ANALYSIS" at bounding box center [49, 278] width 53 height 8
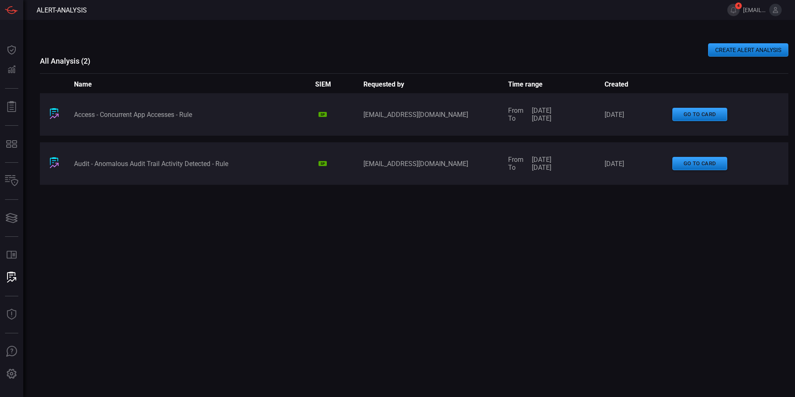
click at [720, 53] on button "CREATE ALERT ANALYSIS" at bounding box center [748, 49] width 80 height 13
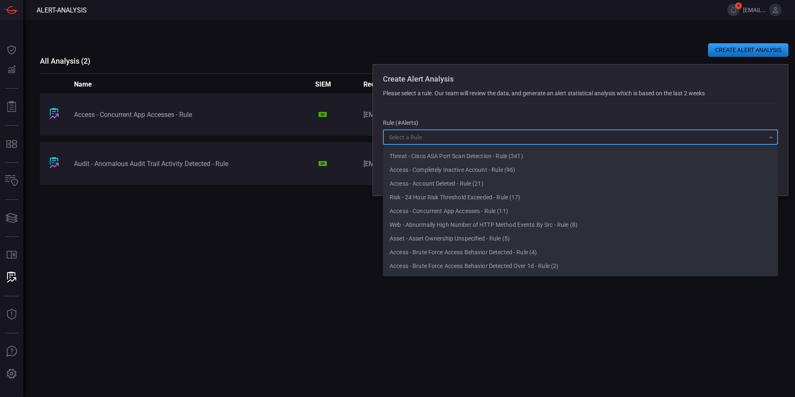
click at [421, 141] on input "text" at bounding box center [573, 137] width 376 height 10
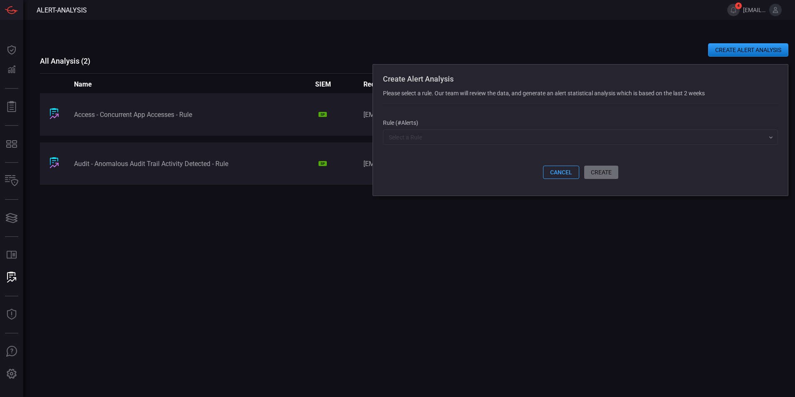
click at [263, 225] on div "Access - Concurrent App Accesses - Rule SP yuto.oishi@scsksecurity.co.jp From 0…" at bounding box center [414, 216] width 748 height 246
click at [554, 173] on button "cancel" at bounding box center [561, 171] width 36 height 13
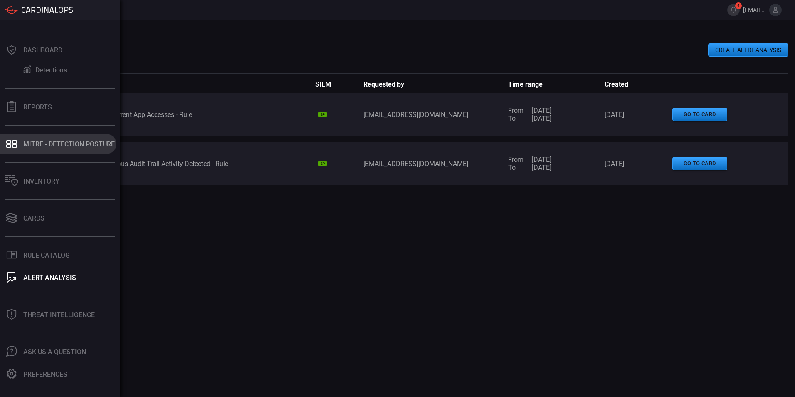
click at [25, 140] on div "MITRE - Detection Posture" at bounding box center [68, 144] width 91 height 8
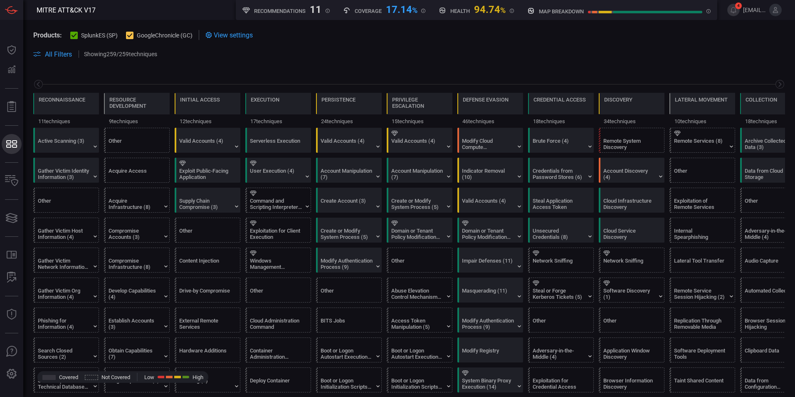
scroll to position [0, 109]
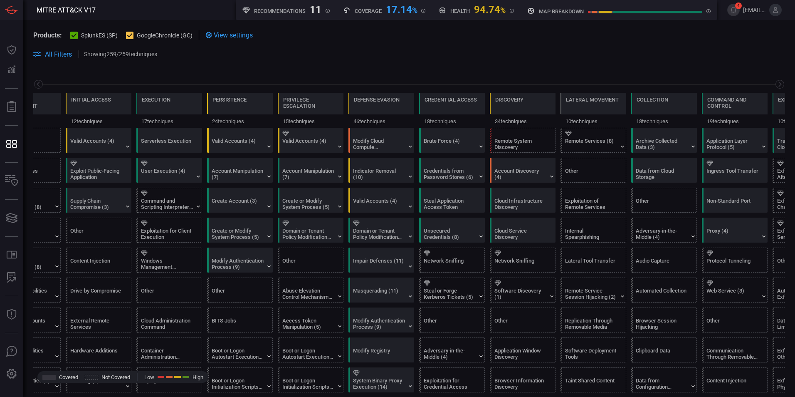
click at [128, 37] on icon at bounding box center [129, 35] width 5 height 5
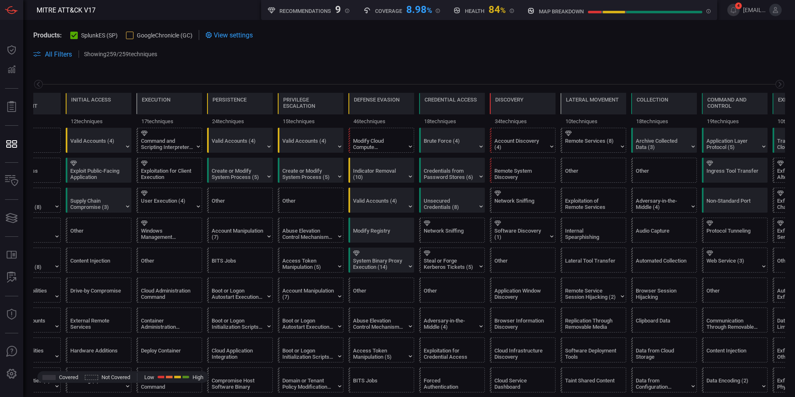
click at [131, 37] on div at bounding box center [129, 35] width 7 height 7
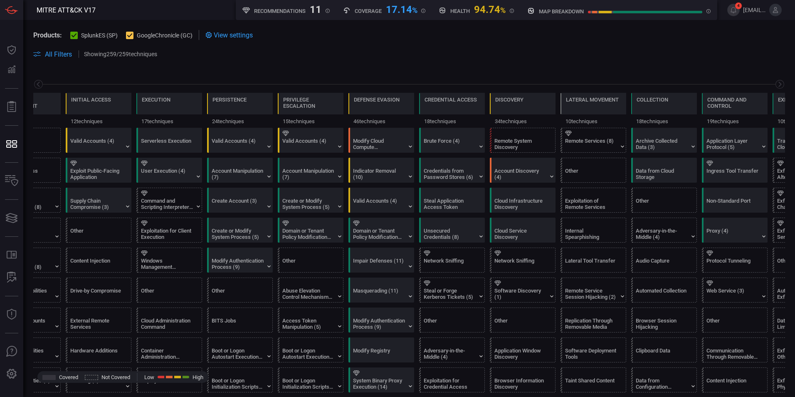
click at [72, 33] on icon at bounding box center [74, 35] width 5 height 5
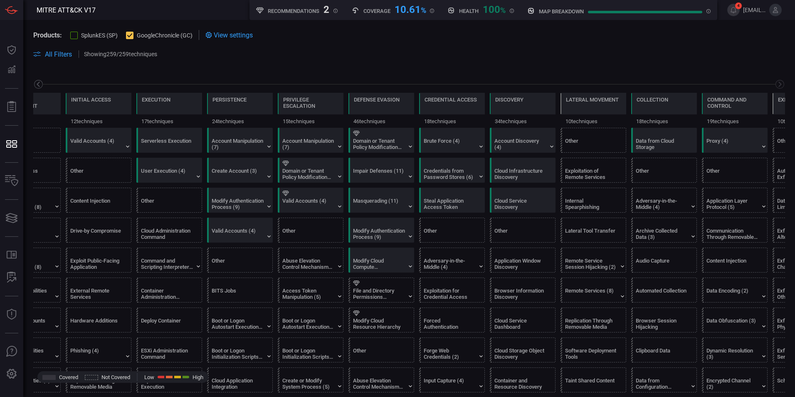
click at [42, 84] on icon at bounding box center [38, 84] width 10 height 10
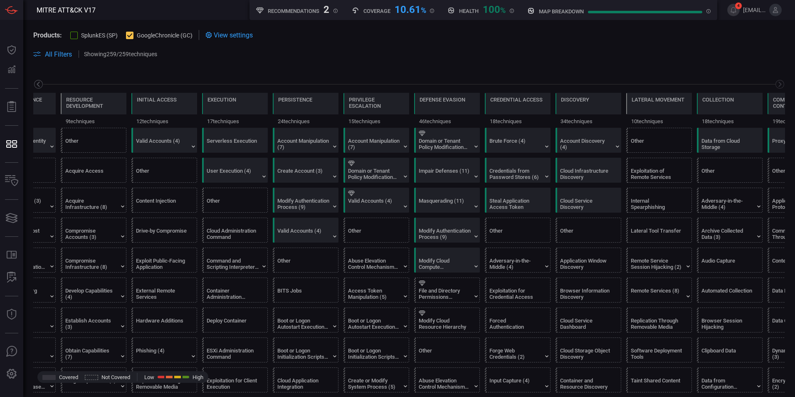
click at [42, 84] on icon at bounding box center [38, 84] width 10 height 10
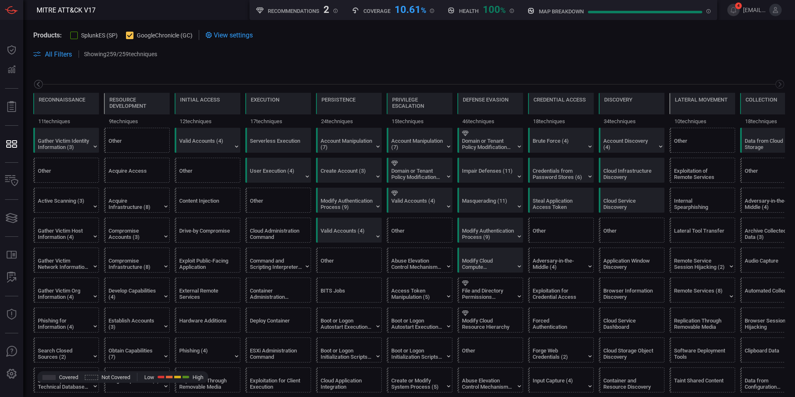
click at [42, 84] on icon at bounding box center [38, 84] width 10 height 10
click at [59, 138] on div "Gather Victim Identity Information (3)" at bounding box center [64, 144] width 52 height 12
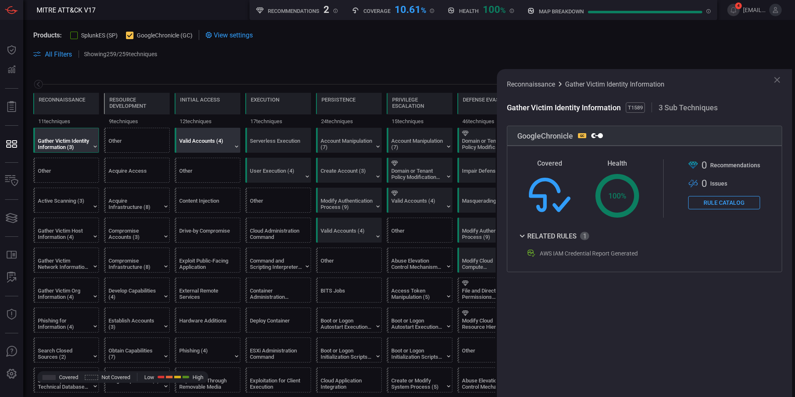
click at [218, 143] on div "Valid Accounts (4)" at bounding box center [205, 144] width 52 height 12
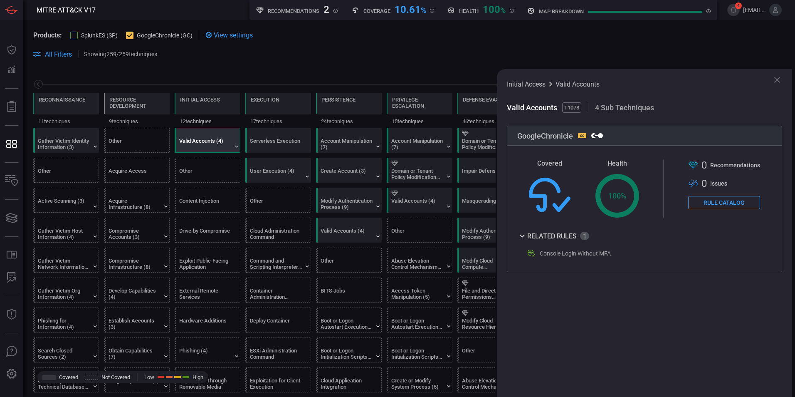
click at [780, 80] on icon at bounding box center [777, 80] width 10 height 10
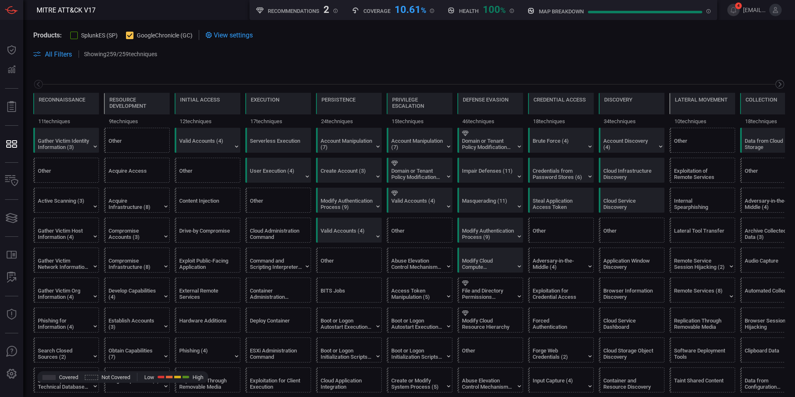
click at [776, 83] on icon at bounding box center [780, 84] width 10 height 10
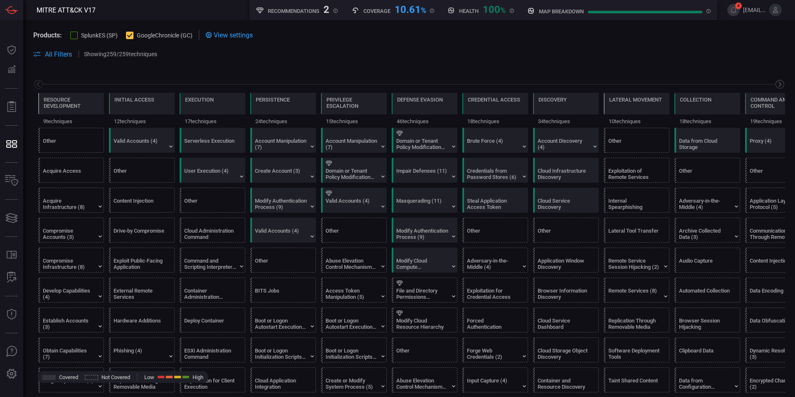
click at [776, 83] on icon at bounding box center [780, 84] width 10 height 10
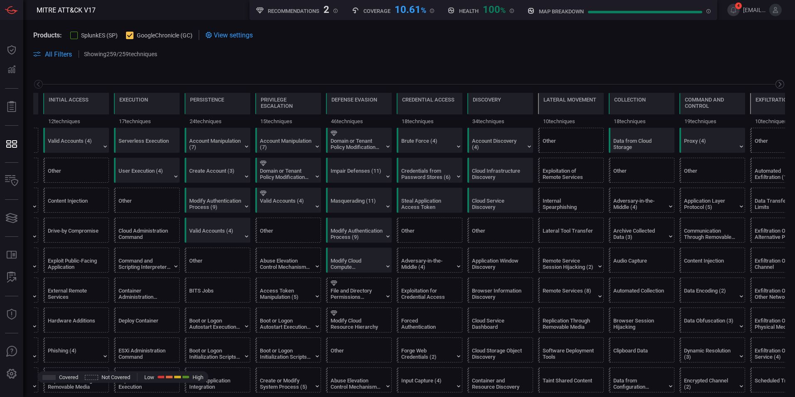
click at [776, 83] on icon at bounding box center [780, 84] width 10 height 10
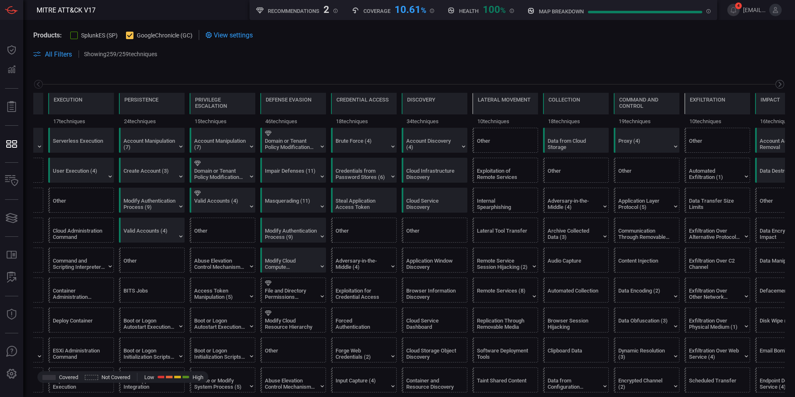
click at [776, 83] on icon at bounding box center [780, 84] width 10 height 10
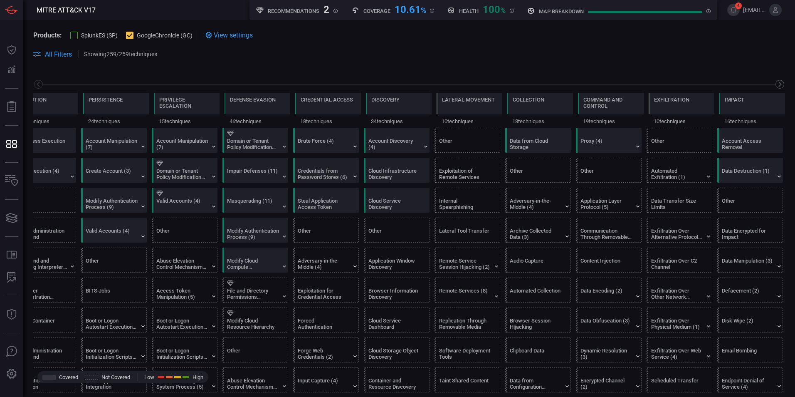
click at [776, 83] on icon at bounding box center [780, 84] width 10 height 10
click at [743, 105] on div "Impact" at bounding box center [752, 104] width 66 height 22
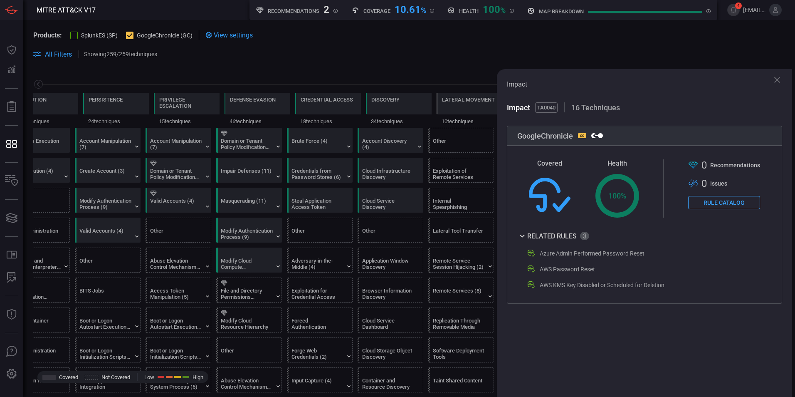
click at [779, 79] on icon at bounding box center [777, 80] width 10 height 10
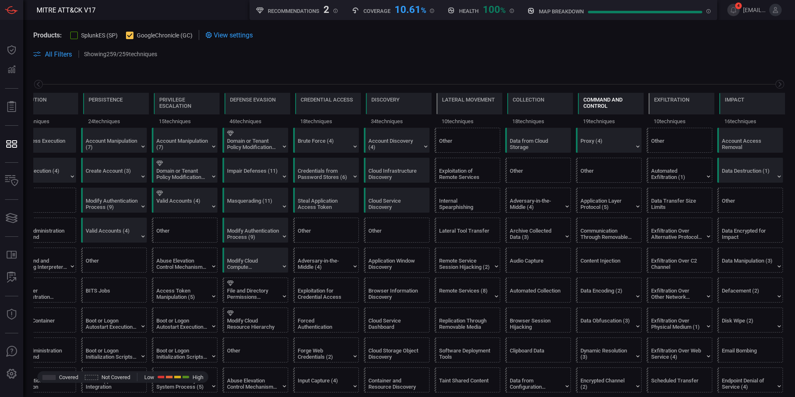
click at [605, 109] on div "Command and Control" at bounding box center [610, 104] width 55 height 17
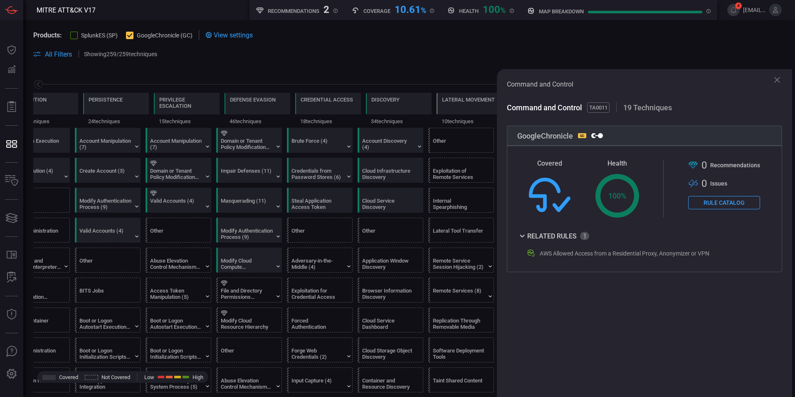
click at [773, 82] on icon at bounding box center [777, 80] width 10 height 10
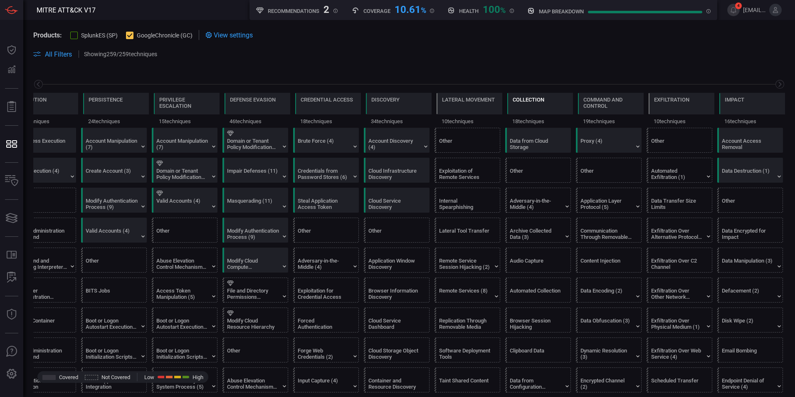
click at [548, 101] on div "Collection" at bounding box center [540, 104] width 66 height 22
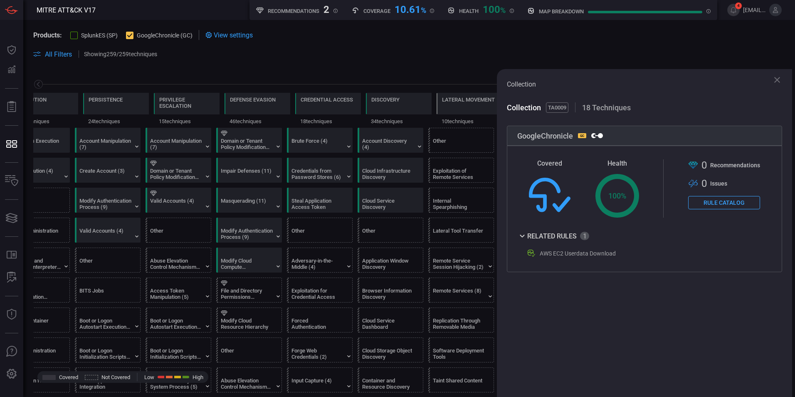
click at [777, 80] on icon at bounding box center [777, 80] width 6 height 6
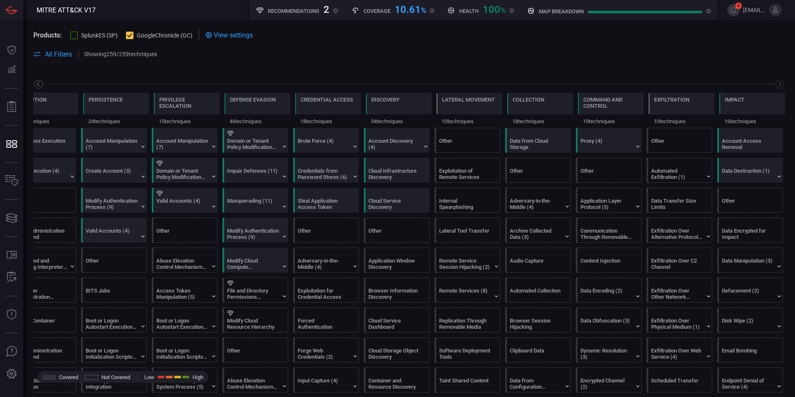
click at [40, 84] on icon at bounding box center [38, 84] width 10 height 10
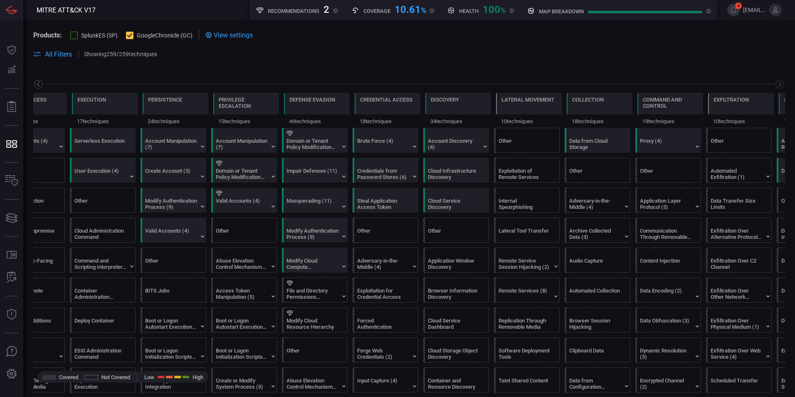
click at [40, 84] on icon at bounding box center [38, 84] width 10 height 10
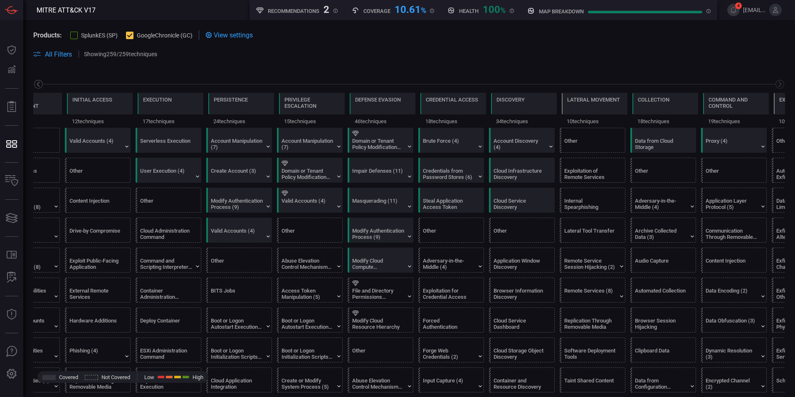
click at [40, 84] on icon at bounding box center [38, 84] width 10 height 10
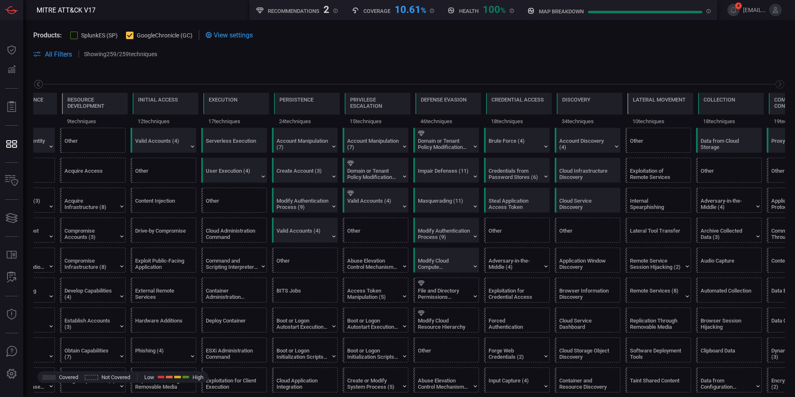
click at [40, 84] on icon at bounding box center [38, 84] width 10 height 10
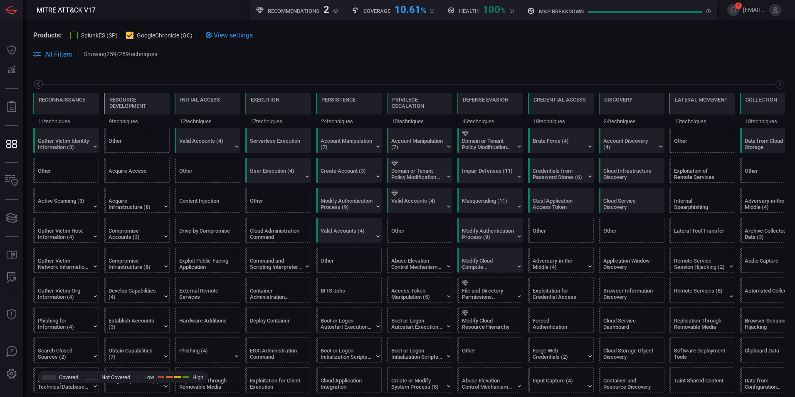
click at [40, 84] on icon at bounding box center [38, 84] width 10 height 10
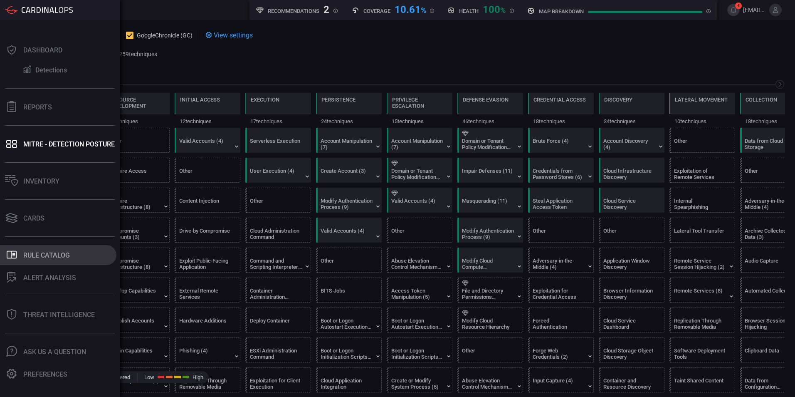
click at [40, 256] on div "Rule Catalog" at bounding box center [46, 255] width 47 height 8
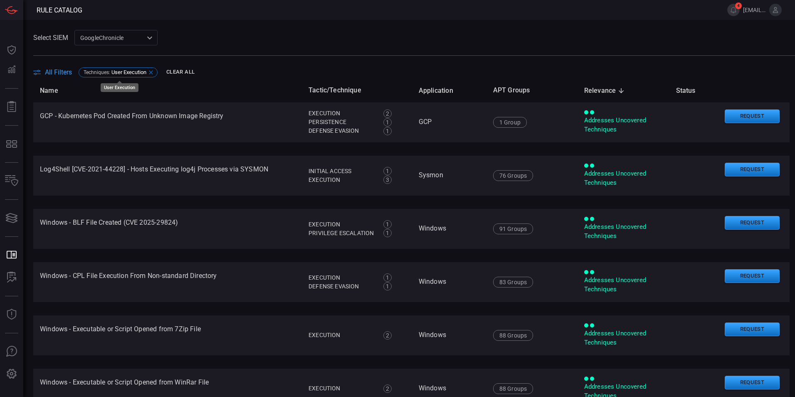
click at [150, 72] on icon at bounding box center [151, 72] width 7 height 7
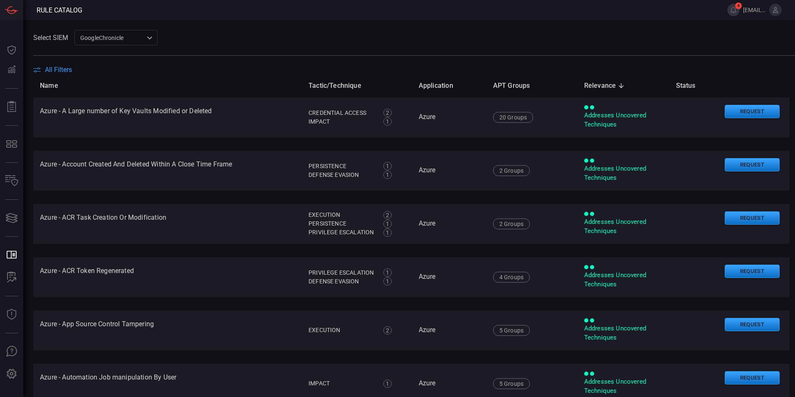
click at [69, 72] on span "All Filters" at bounding box center [58, 70] width 27 height 8
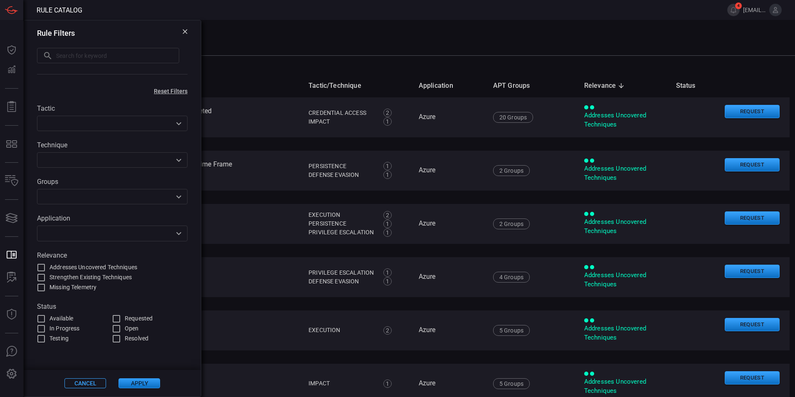
click at [184, 33] on icon at bounding box center [185, 31] width 5 height 5
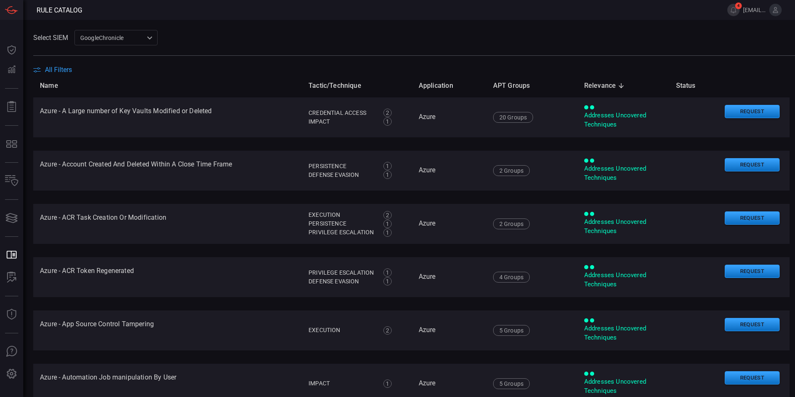
click at [53, 73] on span "All Filters" at bounding box center [58, 70] width 27 height 8
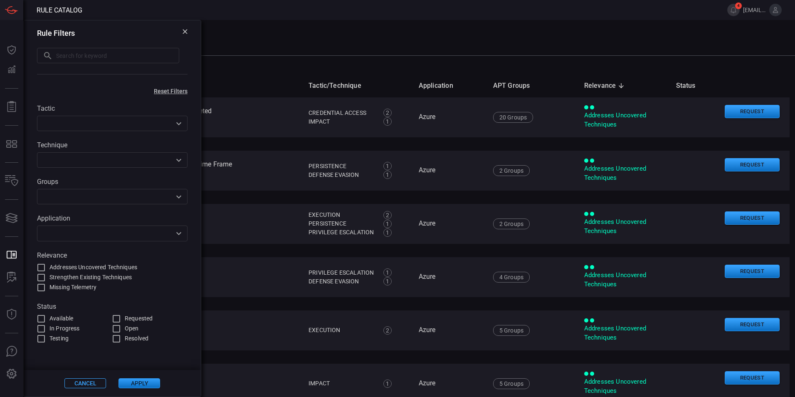
click at [230, 69] on div "All Filters" at bounding box center [414, 70] width 762 height 8
click at [187, 33] on icon at bounding box center [185, 31] width 5 height 5
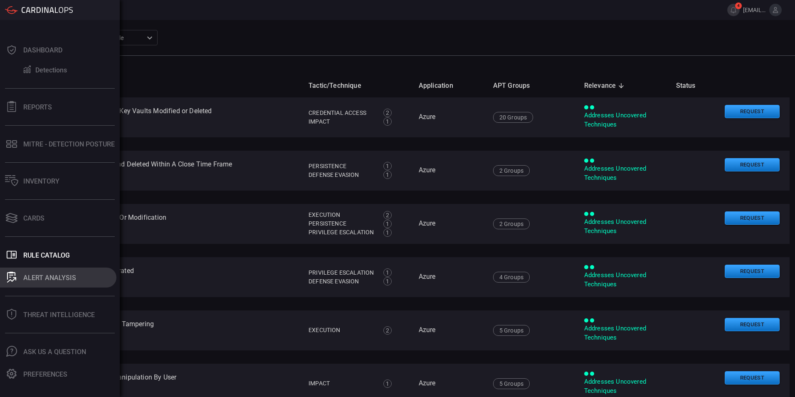
click at [12, 277] on icon at bounding box center [11, 276] width 9 height 11
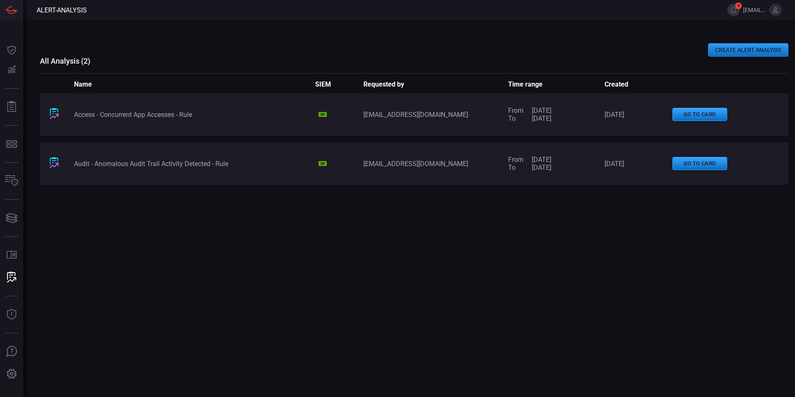
click at [741, 48] on button "CREATE ALERT ANALYSIS" at bounding box center [748, 49] width 80 height 13
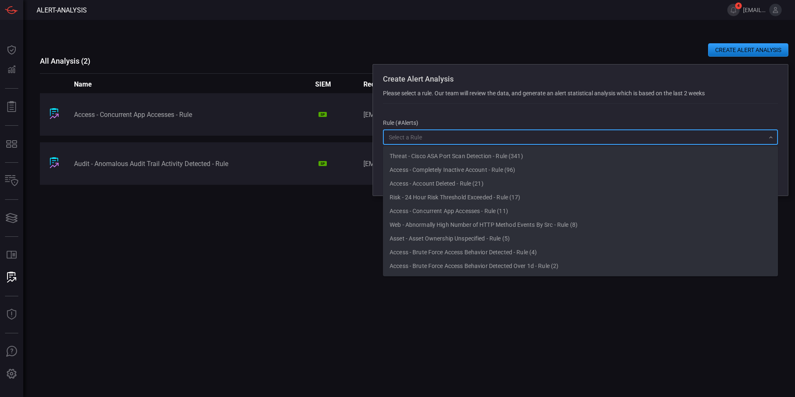
click at [499, 141] on input "text" at bounding box center [573, 137] width 376 height 10
click at [447, 162] on li "Threat - Cisco ASA Port Scan Detection - Rule (341)" at bounding box center [580, 156] width 395 height 14
type input "Threat - Cisco ASA Port Scan Detection - Rule (341)"
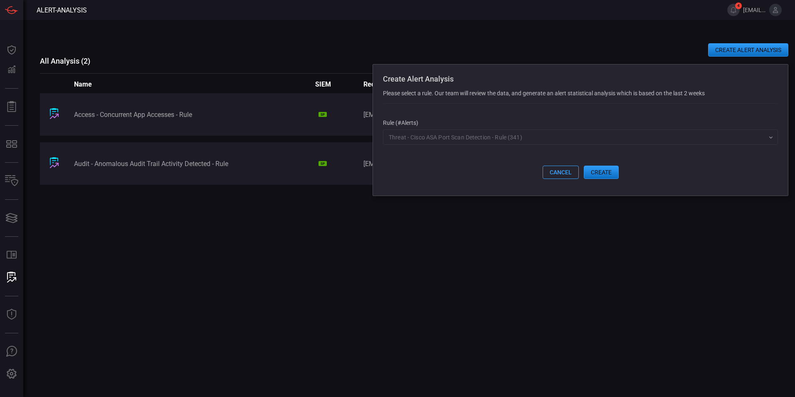
click at [551, 173] on button "cancel" at bounding box center [561, 171] width 36 height 13
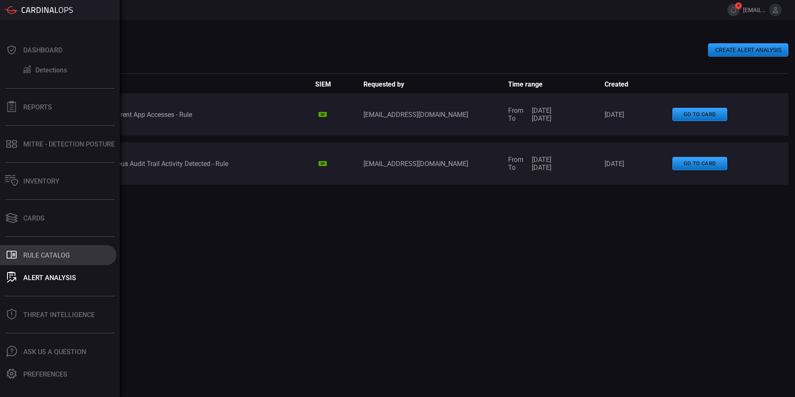
click at [15, 250] on icon ".st0_rule_catalog_icon{fill: currentColor;}" at bounding box center [11, 254] width 11 height 11
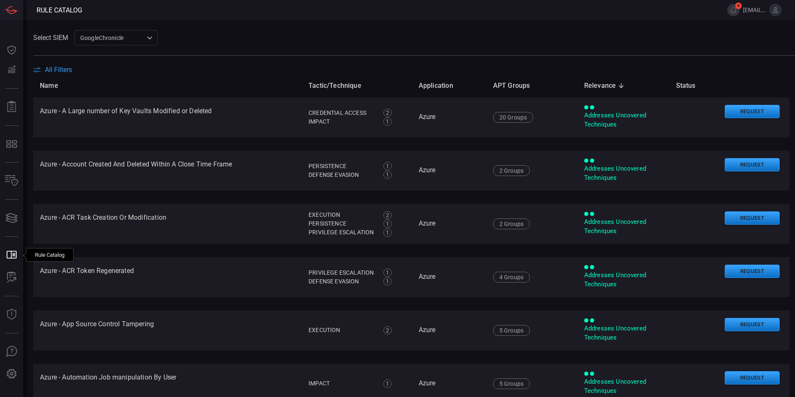
click at [125, 40] on div "GoogleChronicle 714bad7e-14bb-403d-a3df-510f62df6468 ​" at bounding box center [115, 37] width 83 height 15
click at [116, 59] on div "SplunkES (Not Connected)" at bounding box center [115, 55] width 69 height 9
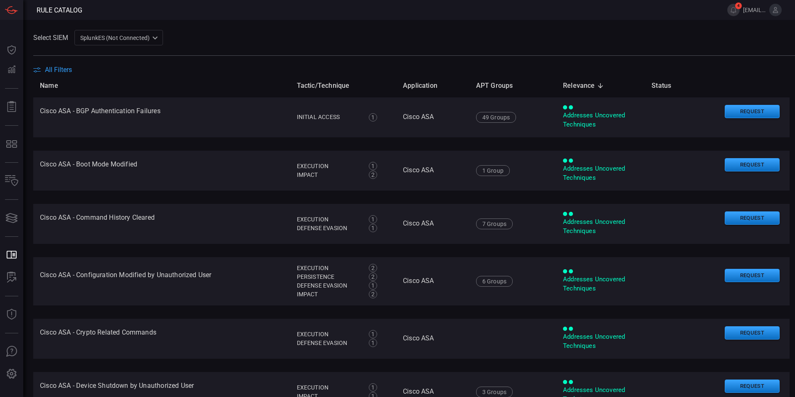
click at [113, 42] on div "SplunkES (Not Connected) 6db9f04e-5835-43fe-a495-9065afc2cef4 ​" at bounding box center [118, 37] width 89 height 15
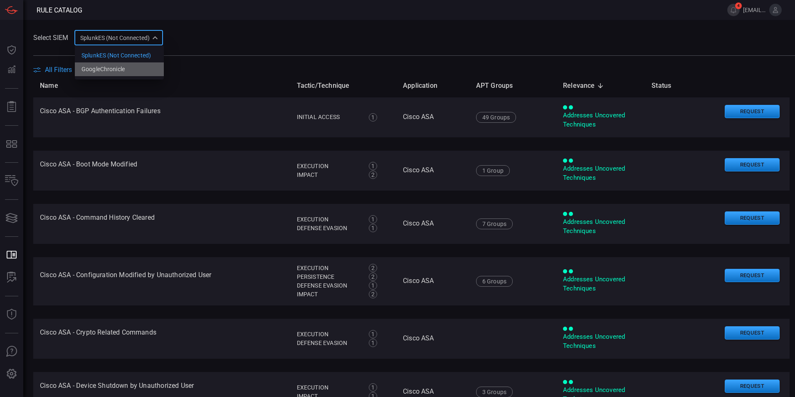
click at [113, 67] on div "GoogleChronicle" at bounding box center [102, 69] width 43 height 9
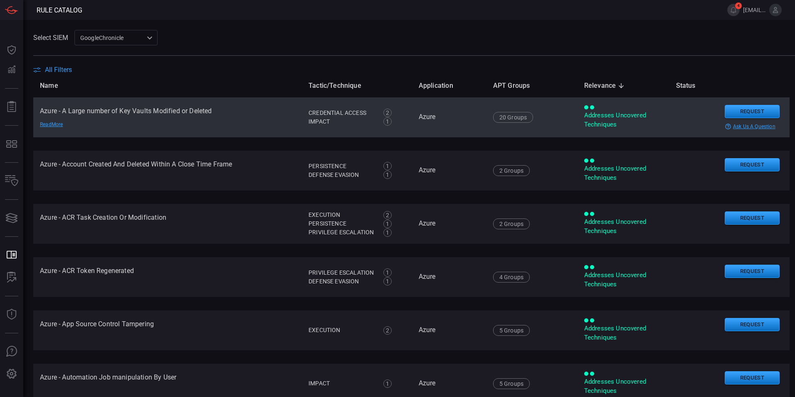
click at [585, 117] on div "Addresses Uncovered Techniques" at bounding box center [623, 120] width 79 height 18
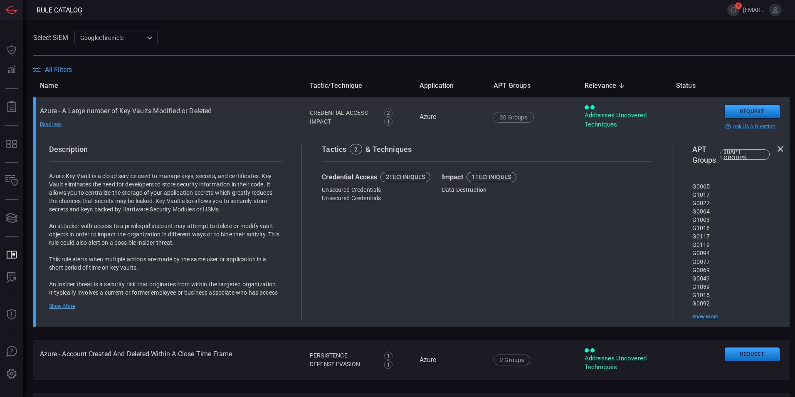
click at [599, 119] on div "Addresses Uncovered Techniques" at bounding box center [624, 120] width 78 height 18
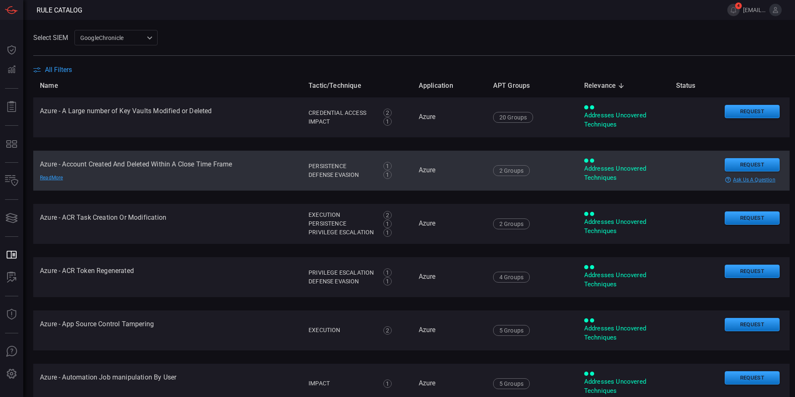
click at [584, 163] on div "Addresses Uncovered Techniques" at bounding box center [623, 170] width 79 height 24
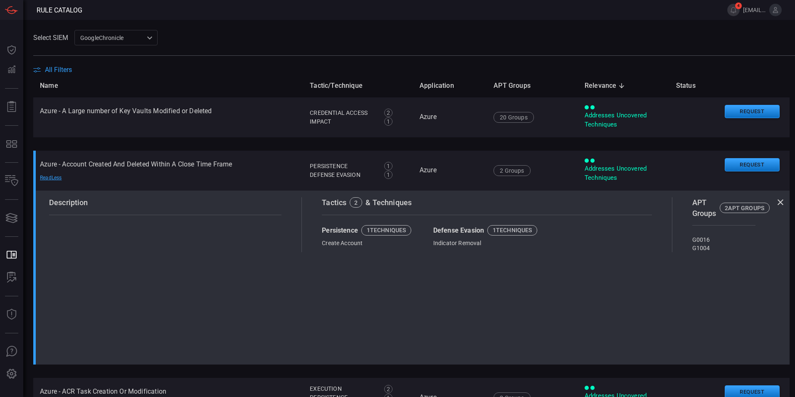
click at [777, 200] on icon at bounding box center [780, 202] width 6 height 6
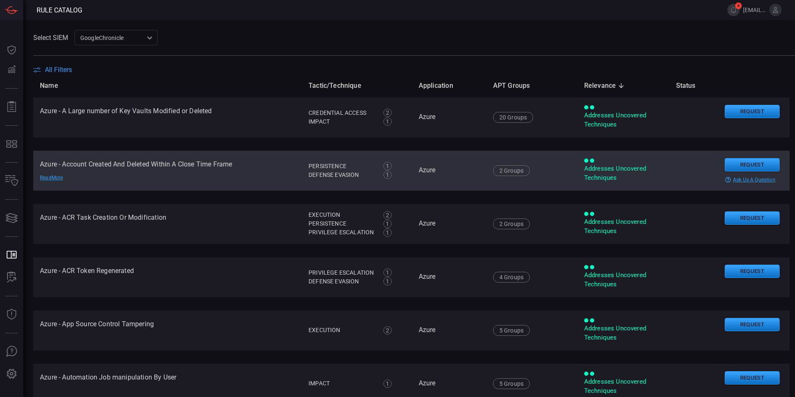
click at [269, 168] on td "Azure - Account Created And Deleted Within A Close Time Frame Read More" at bounding box center [167, 170] width 269 height 40
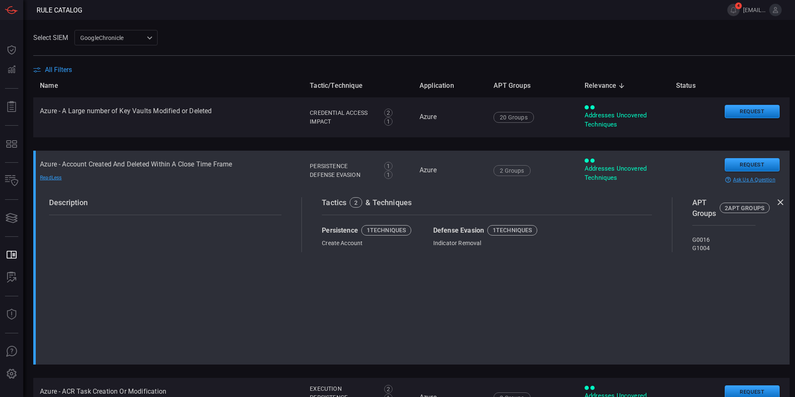
click at [269, 168] on td "Azure - Account Created And Deleted Within A Close Time Frame Read Less" at bounding box center [168, 170] width 270 height 40
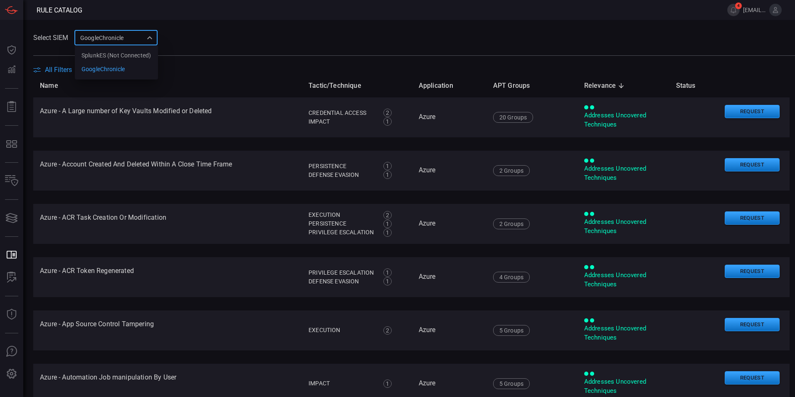
click at [157, 37] on div "GoogleChronicle 714bad7e-14bb-403d-a3df-510f62df6468 SplunkES (Not Connected) G…" at bounding box center [115, 37] width 83 height 15
click at [146, 57] on div "SplunkES (Not Connected)" at bounding box center [115, 55] width 69 height 9
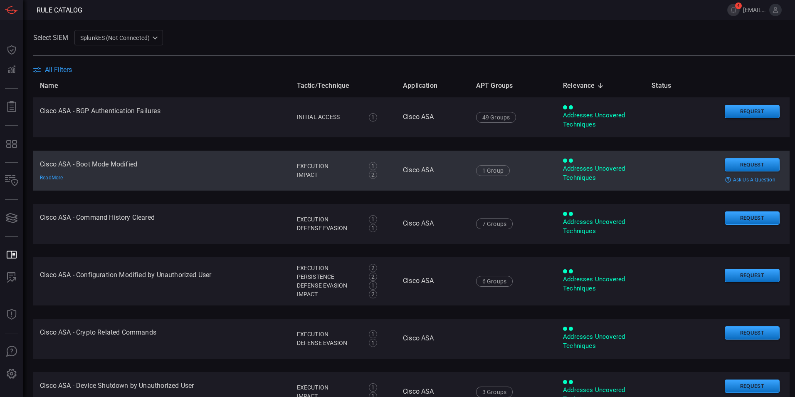
click at [500, 185] on td "1 Group G0082" at bounding box center [512, 170] width 87 height 40
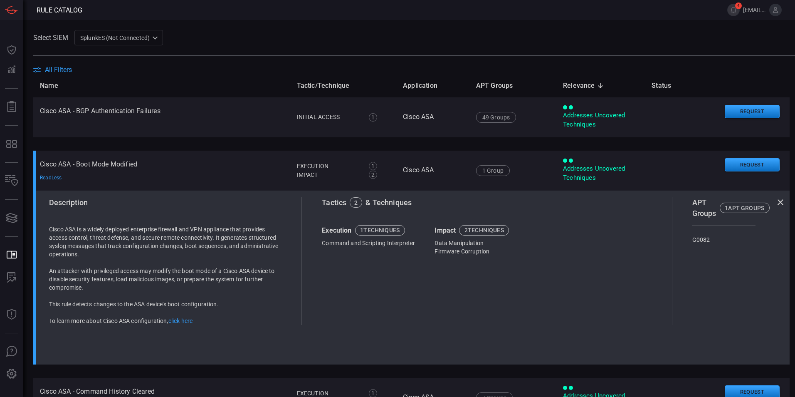
click at [775, 201] on icon at bounding box center [780, 202] width 10 height 10
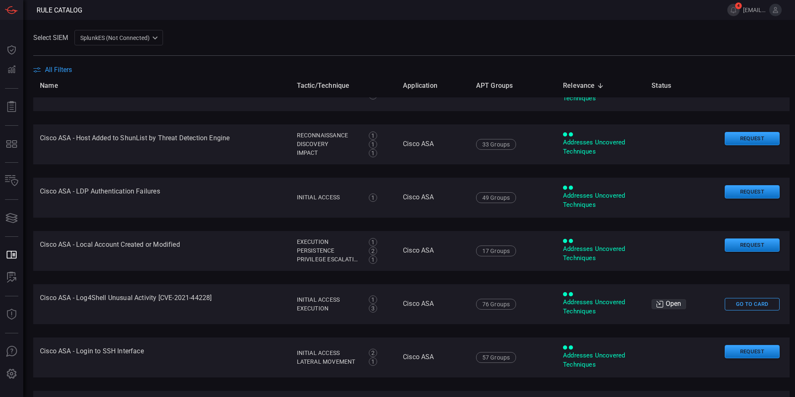
scroll to position [374, 0]
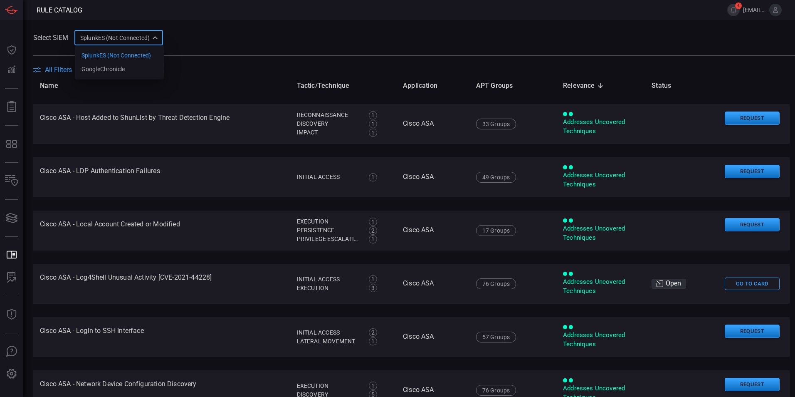
click at [133, 43] on div "SplunkES (Not Connected) 6db9f04e-5835-43fe-a495-9065afc2cef4 SplunkES (Not Con…" at bounding box center [118, 37] width 89 height 15
click at [132, 64] on li "GoogleChronicle" at bounding box center [119, 69] width 89 height 14
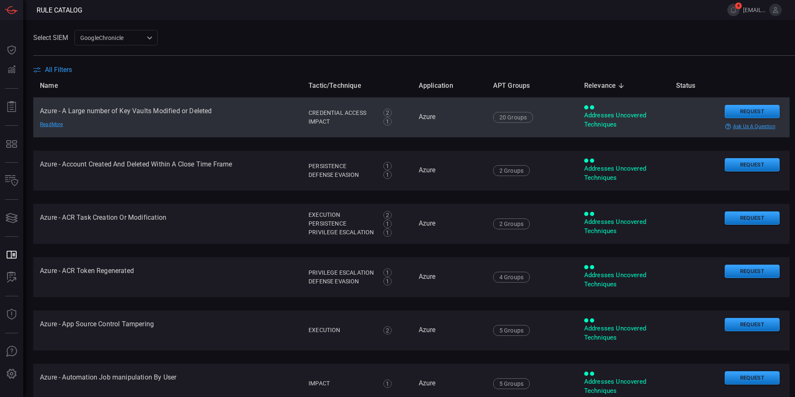
click at [546, 121] on div "20 Groups G0065 G1017 G0022 G0064 G1003 G1016 G0117 G0119 G0094 G0077 G0069 G00…" at bounding box center [532, 117] width 78 height 11
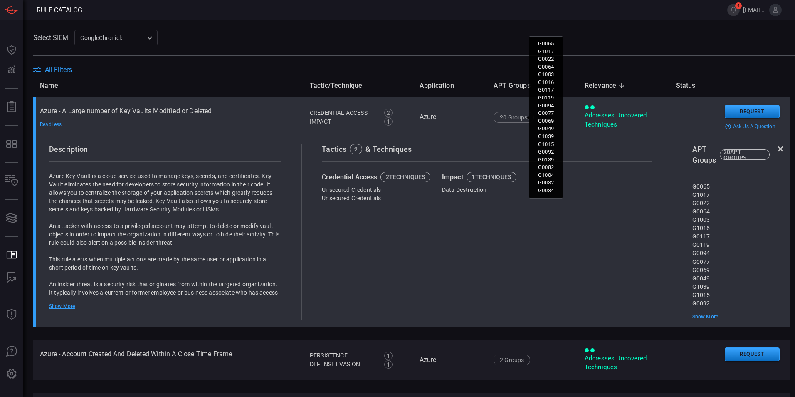
click at [519, 118] on div "20 Groups" at bounding box center [513, 117] width 40 height 11
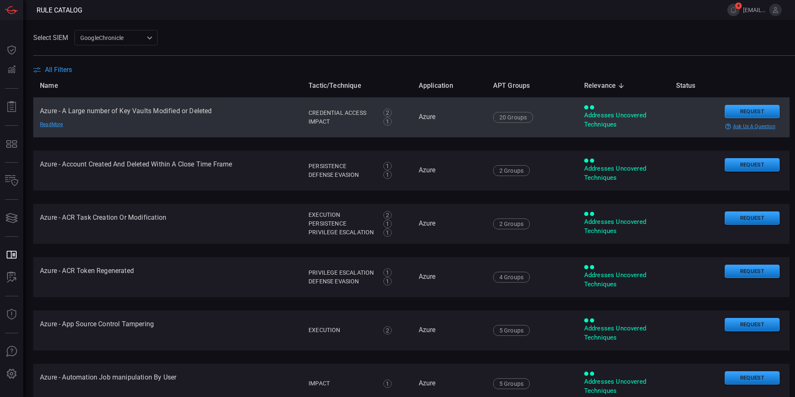
click at [632, 115] on div "Addresses Uncovered Techniques" at bounding box center [623, 120] width 79 height 18
